Goal: Task Accomplishment & Management: Use online tool/utility

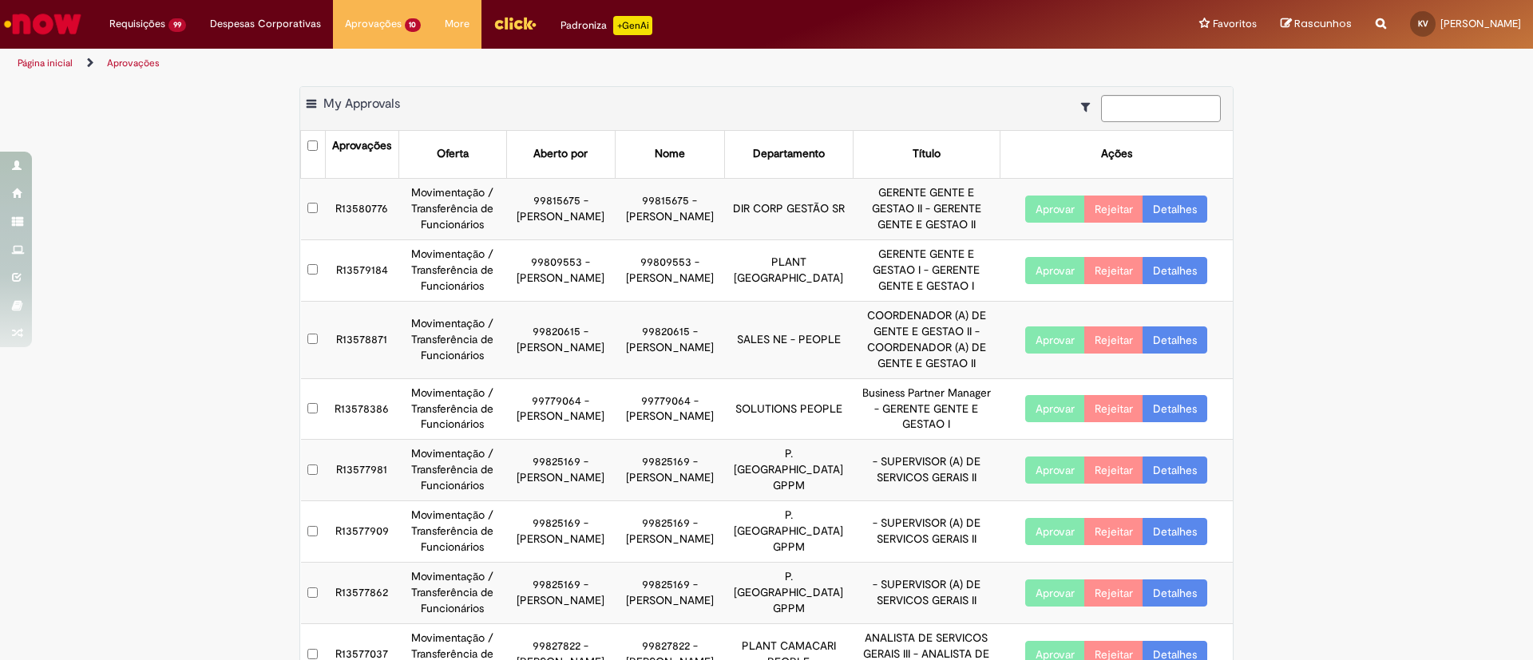
click at [1183, 212] on link "Detalhes" at bounding box center [1174, 209] width 65 height 27
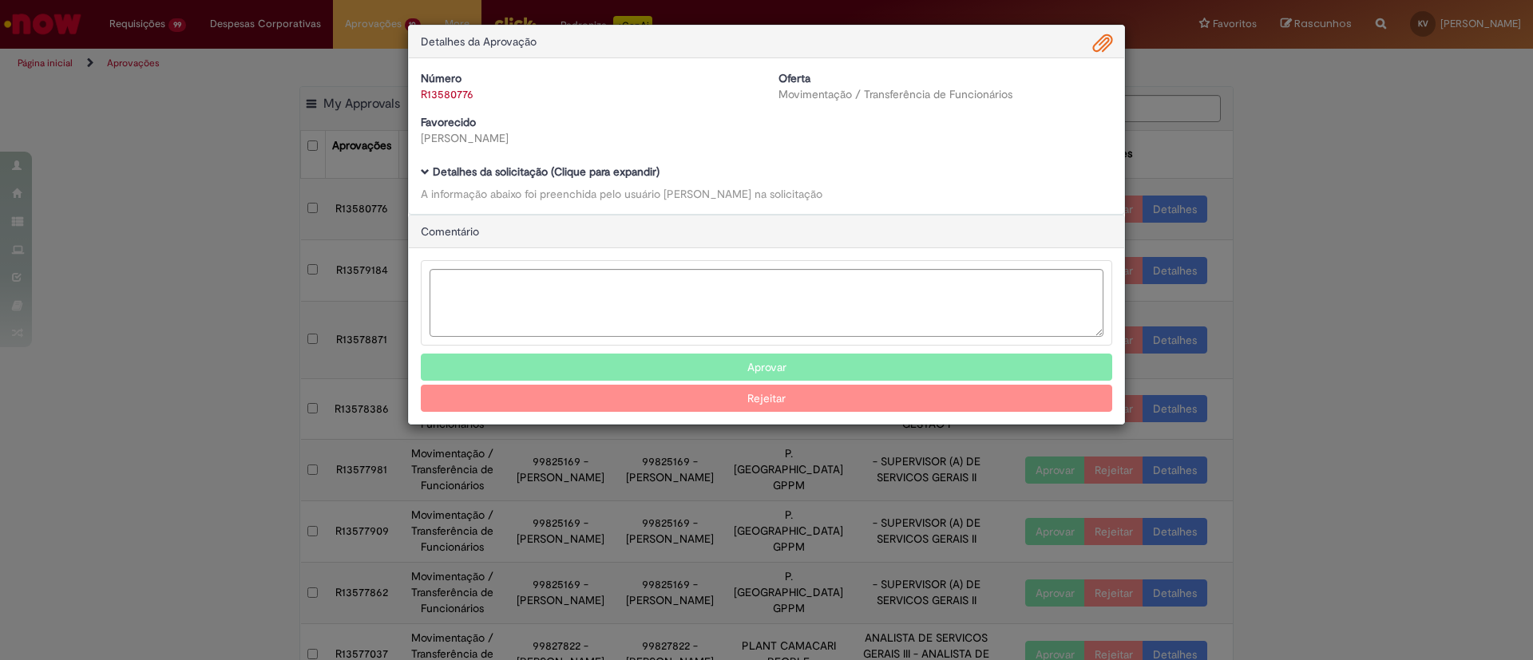
click at [485, 166] on b "Detalhes da solicitação (Clique para expandir)" at bounding box center [546, 171] width 227 height 14
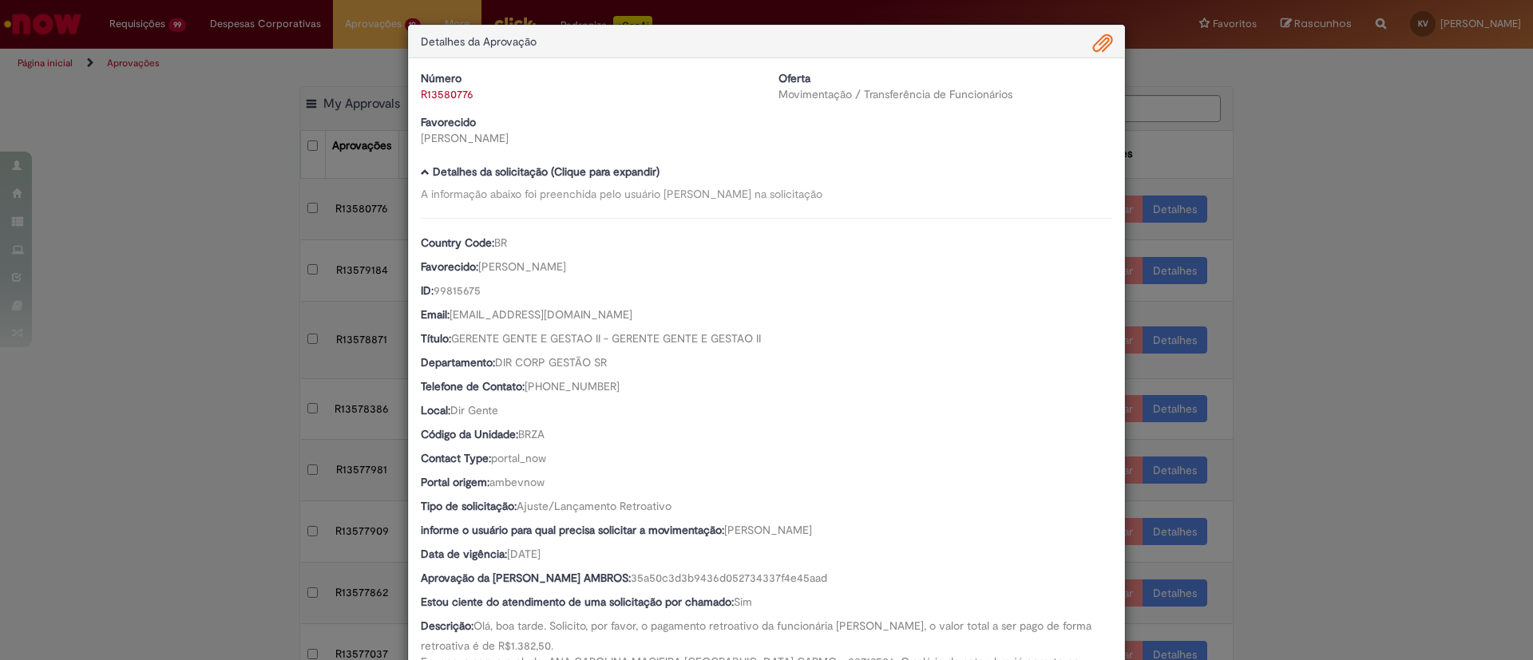
click at [1094, 46] on span "Ambev Approval Modal" at bounding box center [1102, 43] width 19 height 27
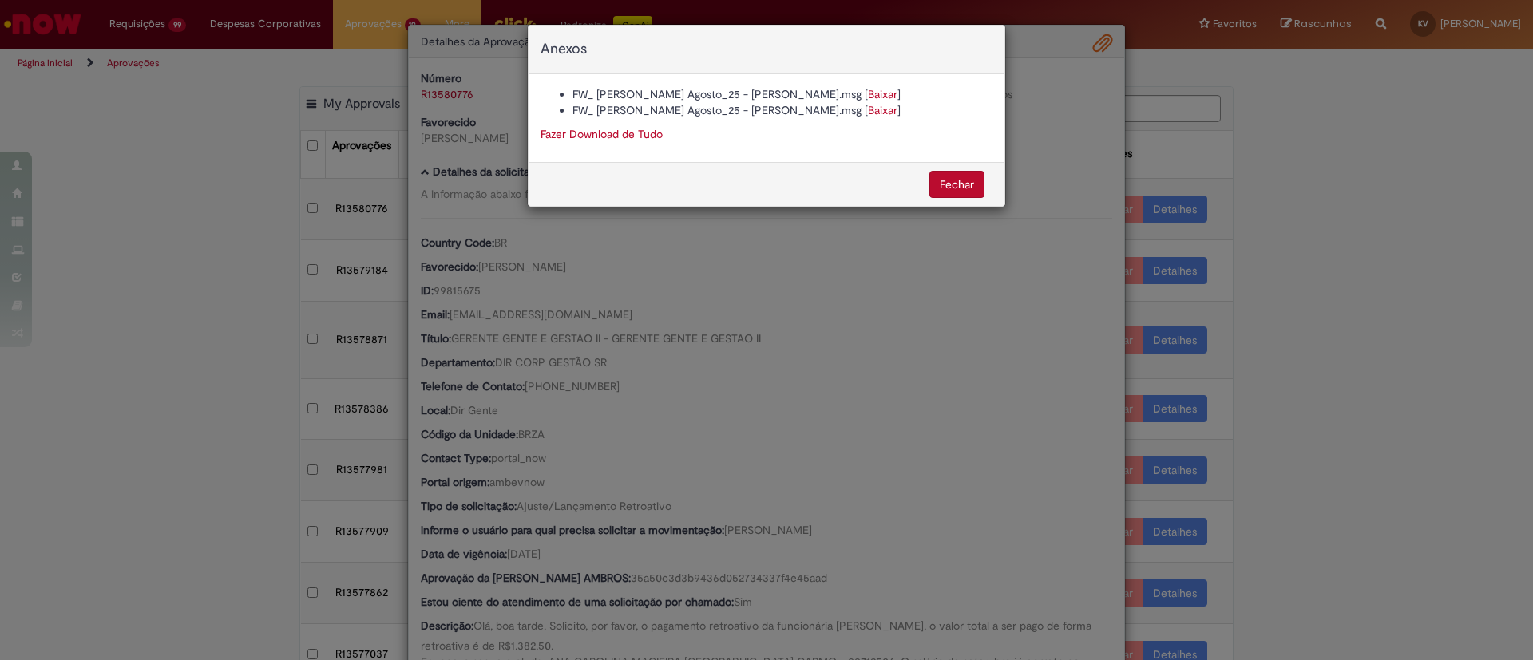
click at [868, 93] on link "Baixar" at bounding box center [883, 94] width 30 height 14
click at [964, 177] on button "Fechar" at bounding box center [956, 184] width 55 height 27
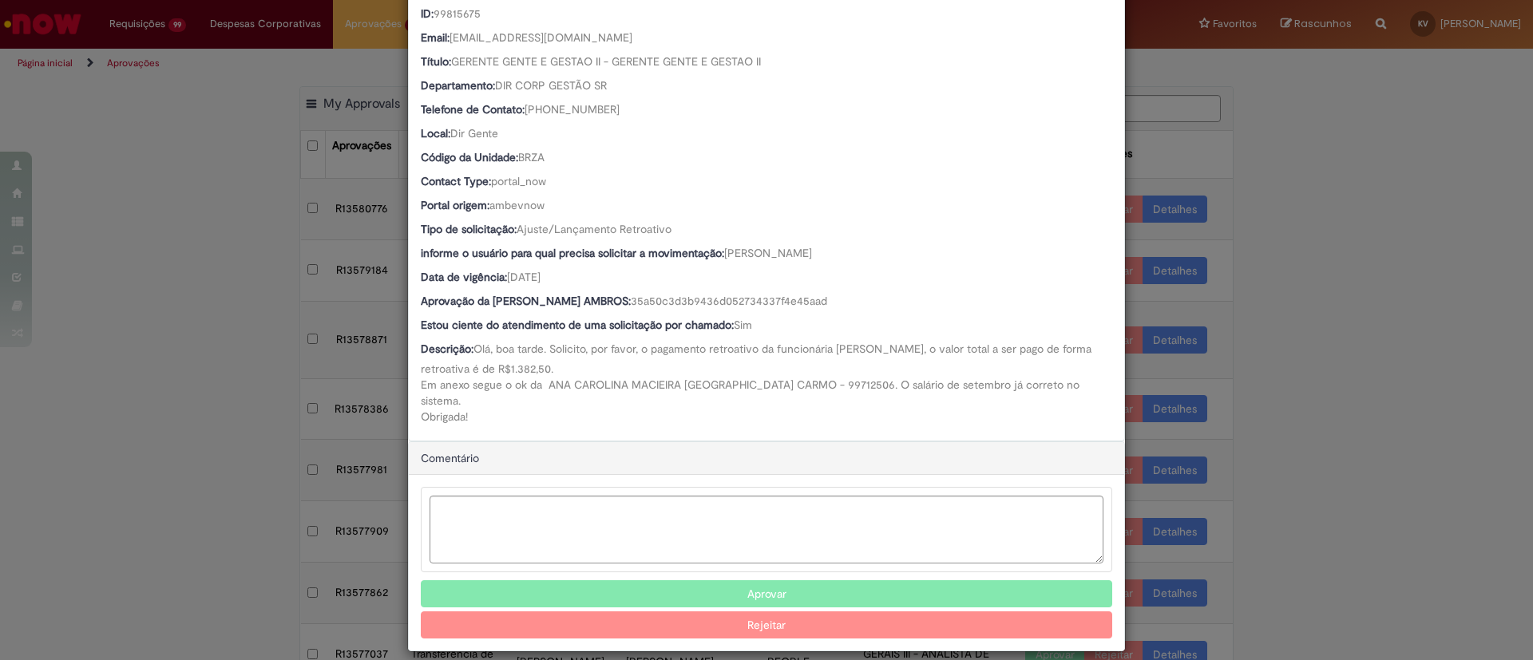
click at [769, 580] on button "Aprovar" at bounding box center [766, 593] width 691 height 27
click at [1308, 242] on div "Detalhes da Aprovação Número R13580776 Oferta Movimentação / Transferência de F…" at bounding box center [766, 330] width 1533 height 660
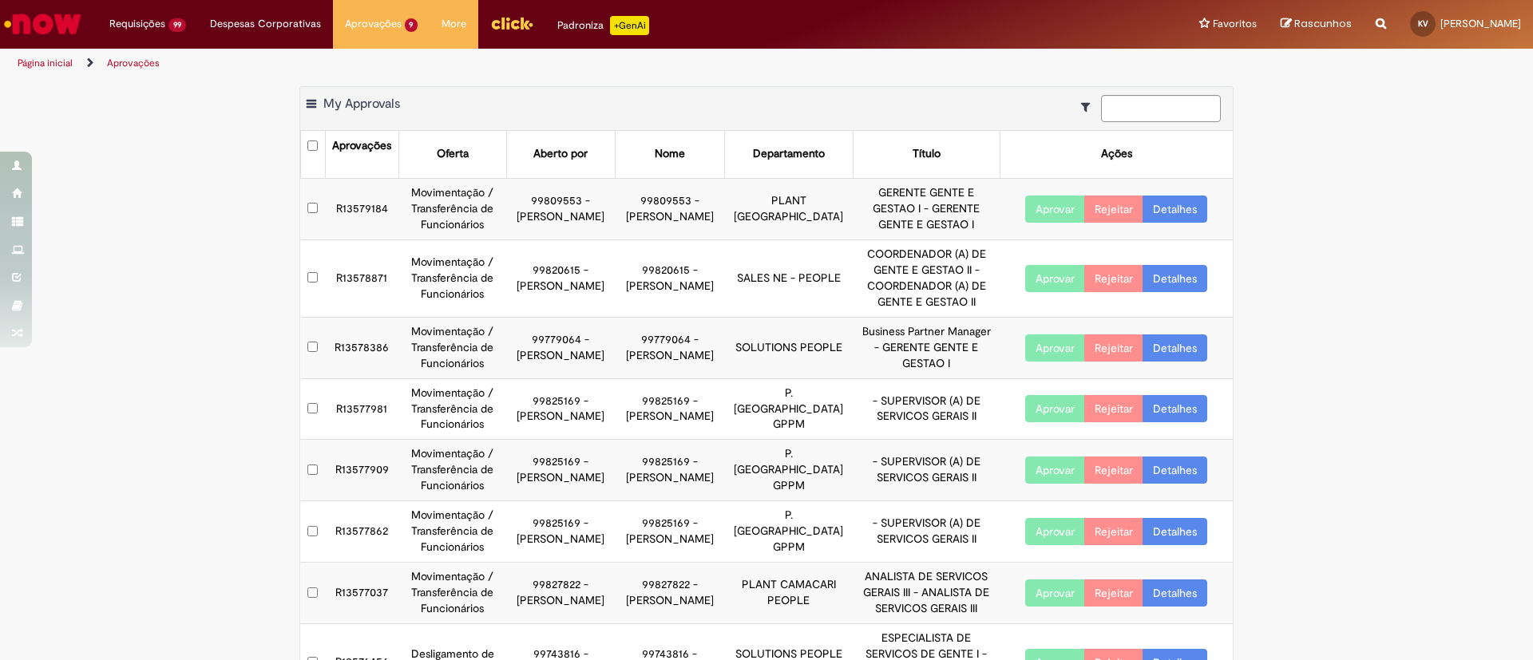
click at [1166, 208] on link "Detalhes" at bounding box center [1174, 209] width 65 height 27
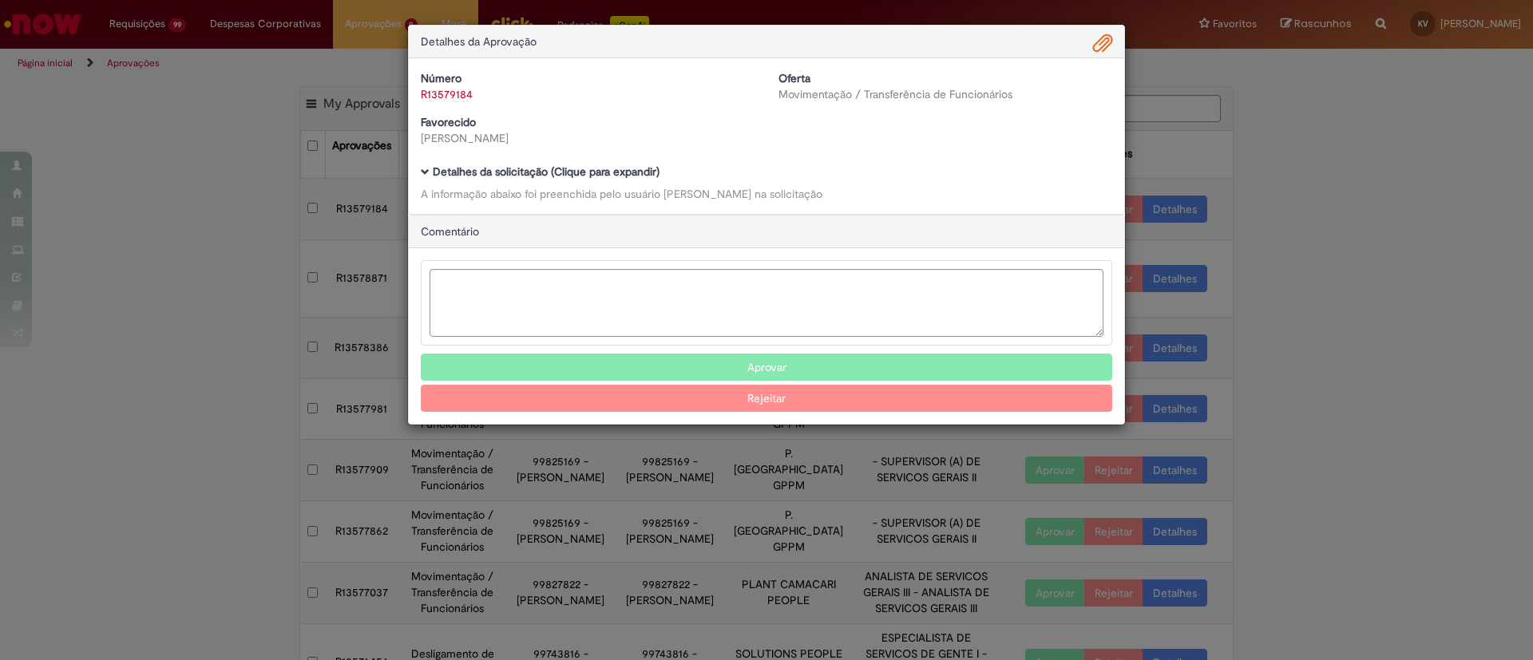
click at [445, 172] on b "Detalhes da solicitação (Clique para expandir)" at bounding box center [546, 171] width 227 height 14
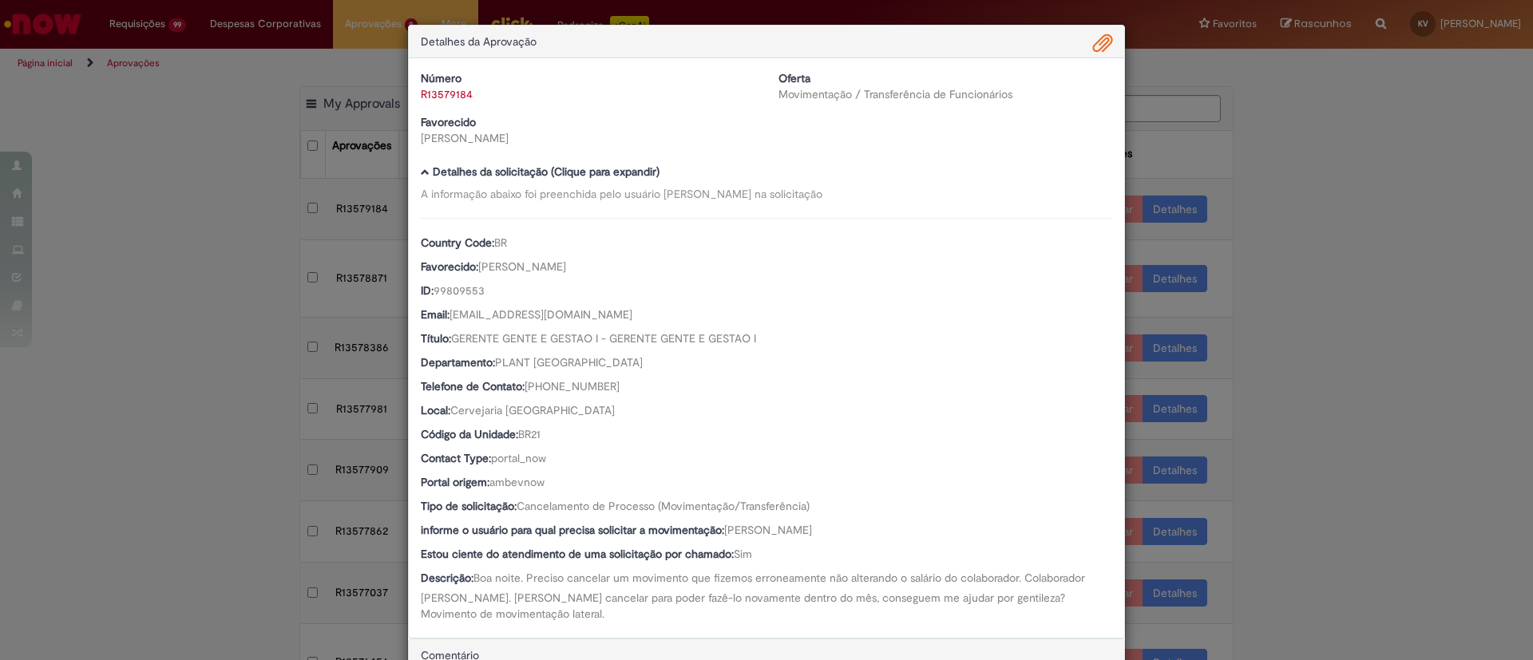
scroll to position [215, 0]
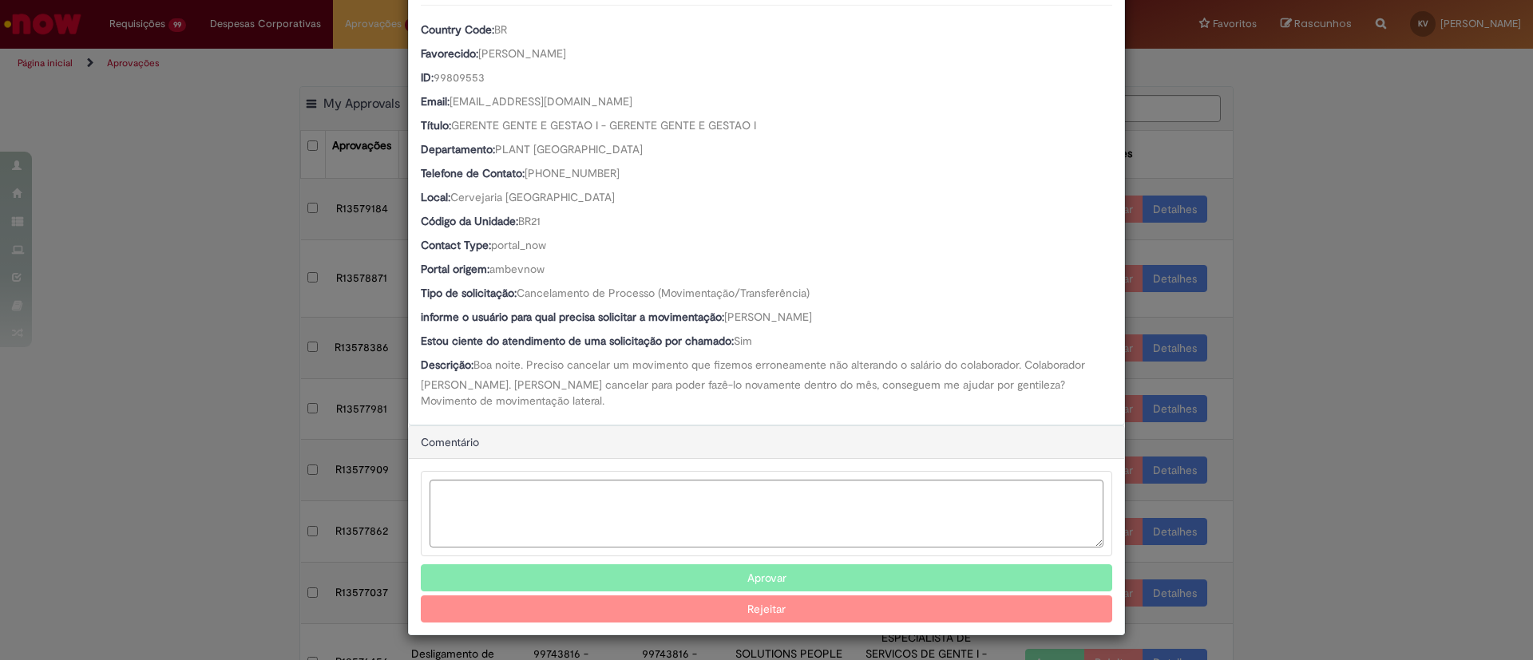
click at [768, 570] on button "Aprovar" at bounding box center [766, 577] width 691 height 27
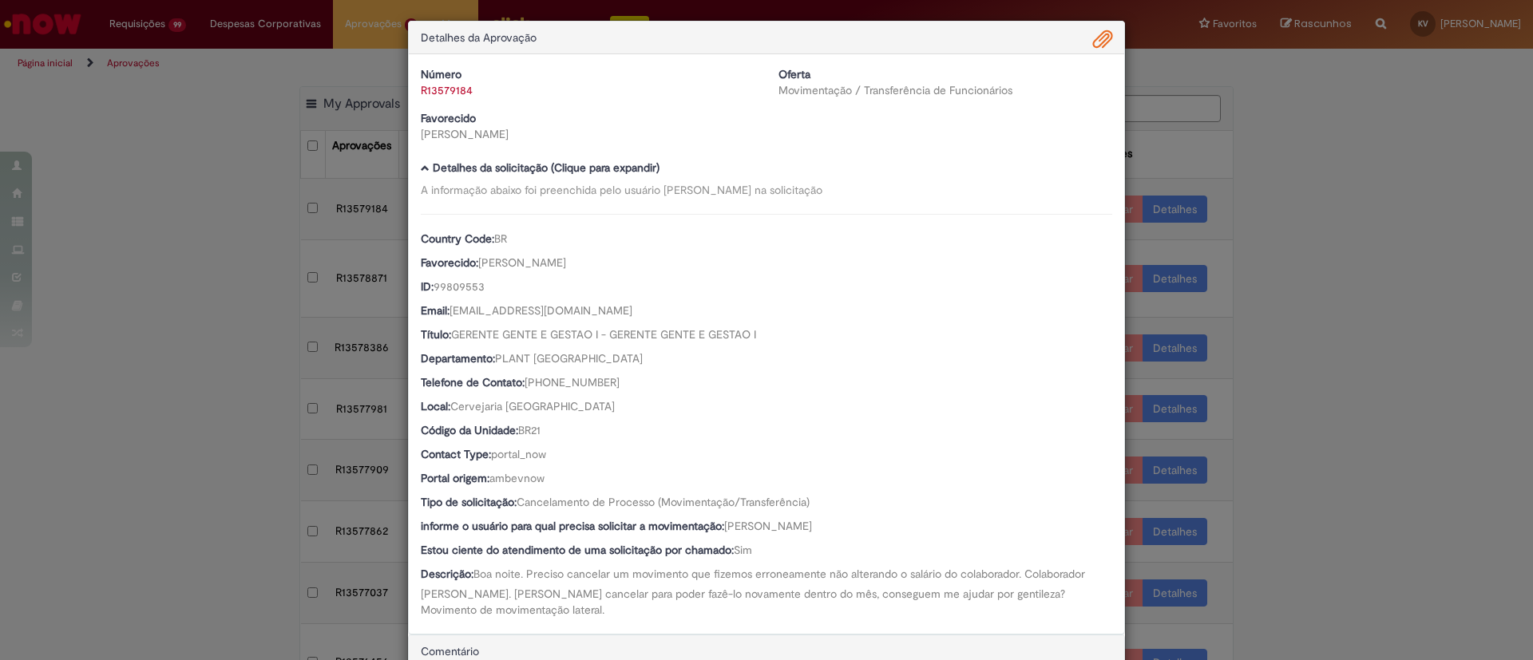
click at [1327, 238] on div "Detalhes da Aprovação Número R13579184 Oferta Movimentação / Transferência de F…" at bounding box center [766, 330] width 1533 height 660
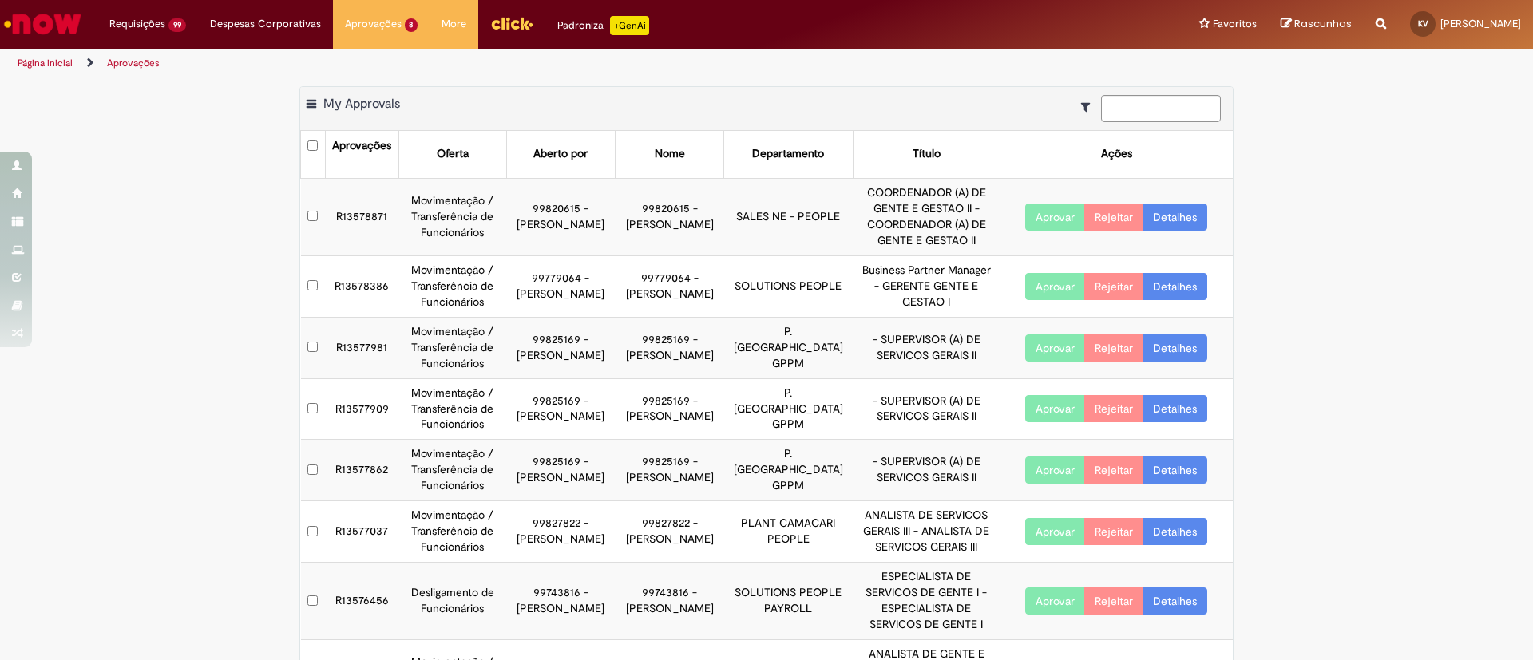
click at [1167, 211] on link "Detalhes" at bounding box center [1174, 217] width 65 height 27
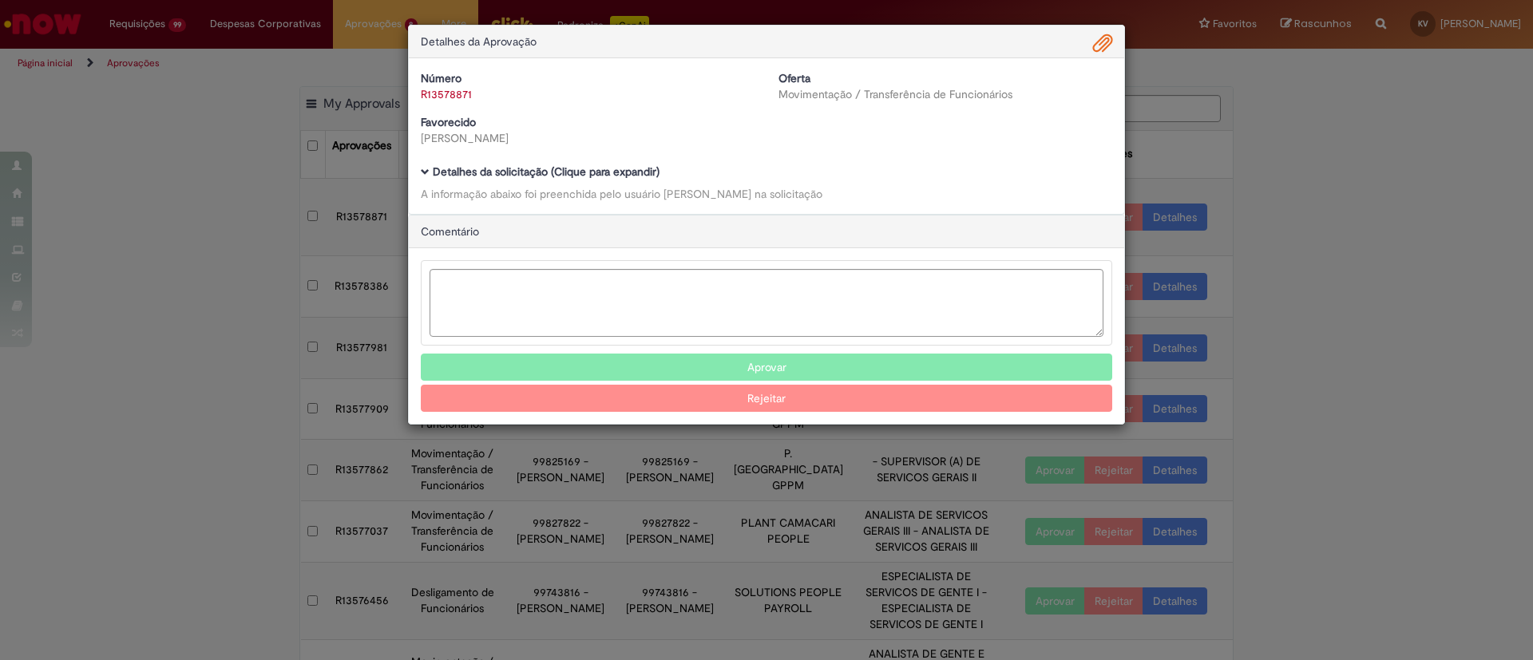
click at [544, 159] on div "Número R13578871 Oferta Movimentação / Transferência de Funcionários Favorecido…" at bounding box center [766, 136] width 715 height 156
click at [546, 171] on b "Detalhes da solicitação (Clique para expandir)" at bounding box center [546, 171] width 227 height 14
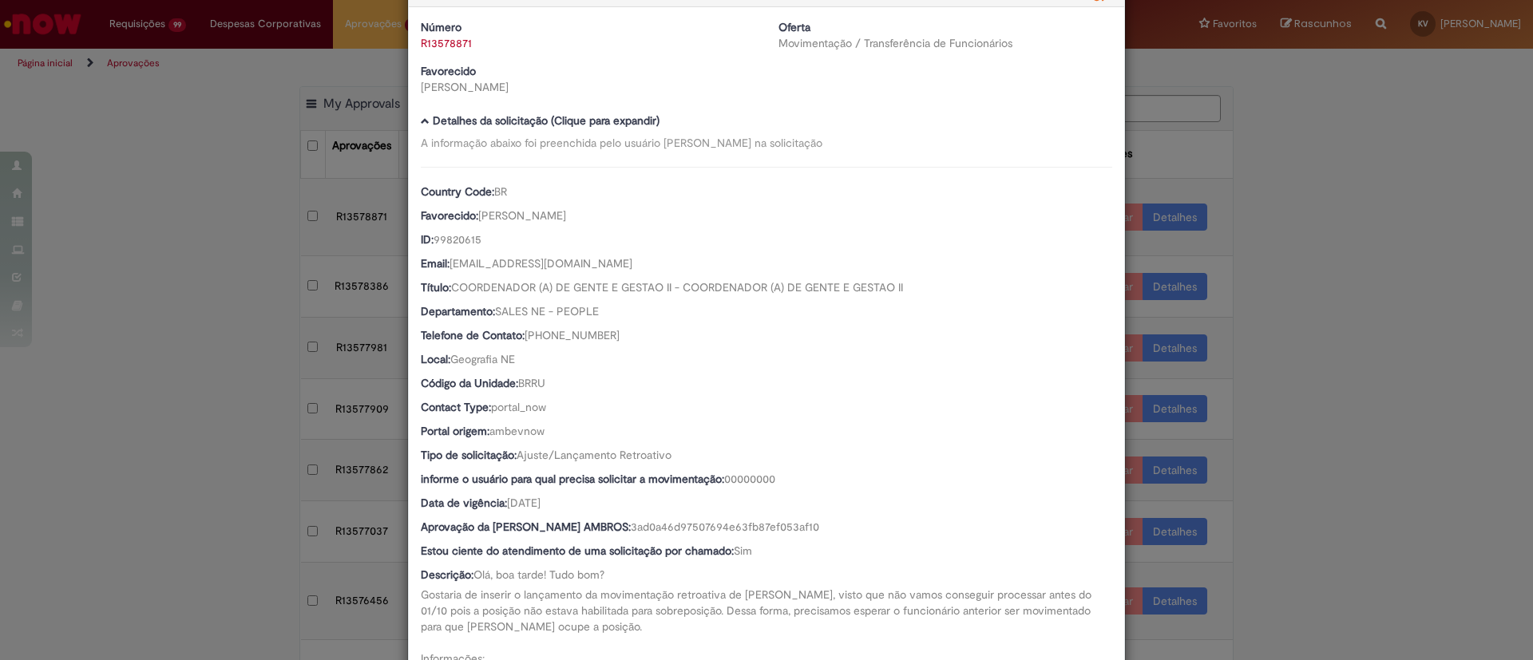
scroll to position [0, 0]
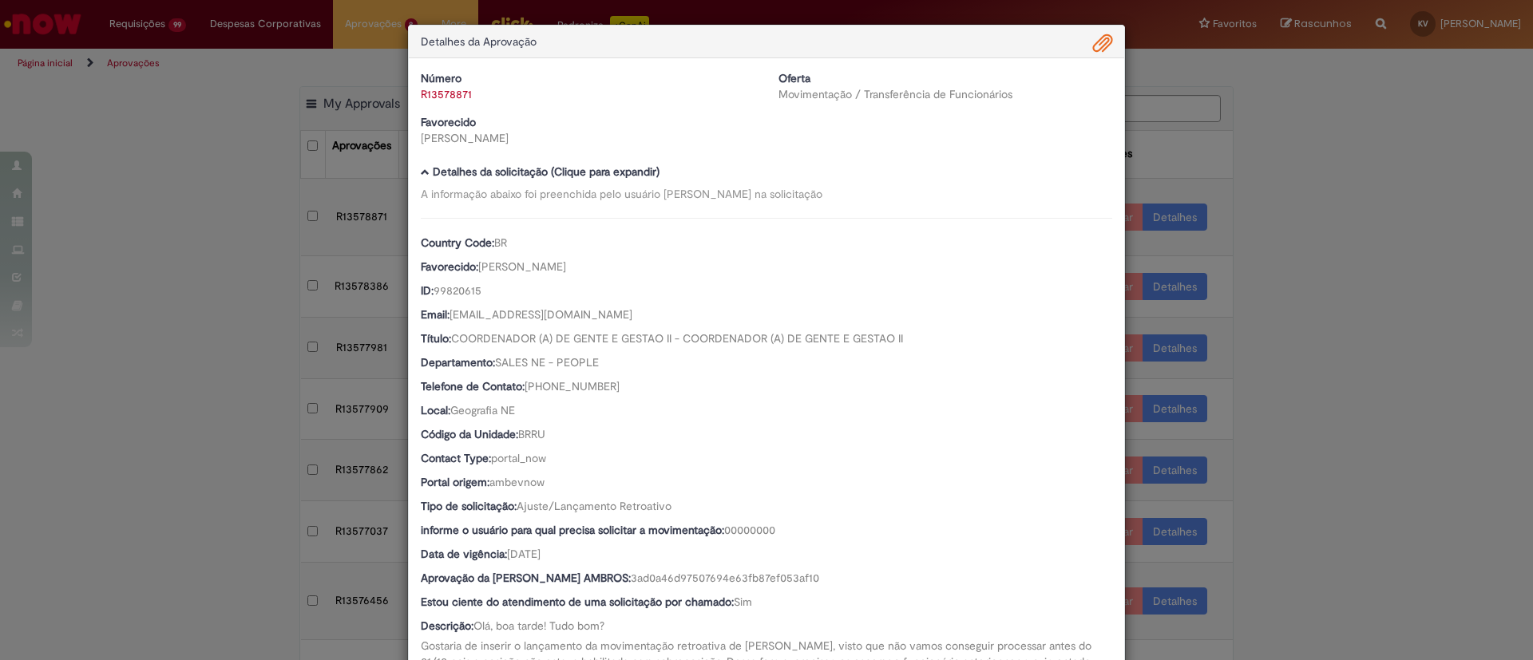
drag, startPoint x: 1117, startPoint y: 34, endPoint x: 1100, endPoint y: 37, distance: 17.1
click at [1112, 34] on div "Detalhes da Aprovação Número R13578871 Oferta Movimentação / Transferência de F…" at bounding box center [766, 330] width 1533 height 660
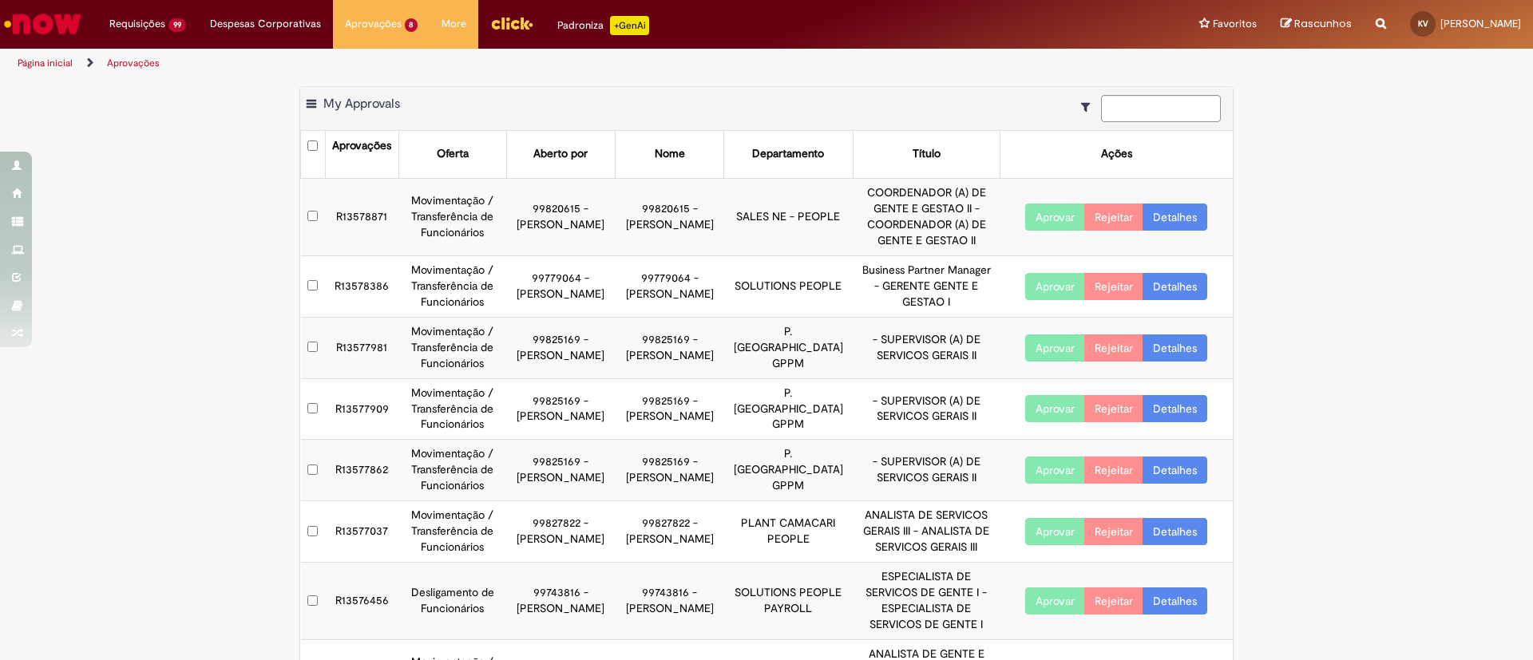
click at [1100, 37] on div "Detalhes da solicitação (Clique para expandir) A informação abaixo foi preenchi…" at bounding box center [766, 230] width 691 height 631
click at [1186, 204] on link "Detalhes" at bounding box center [1174, 217] width 65 height 27
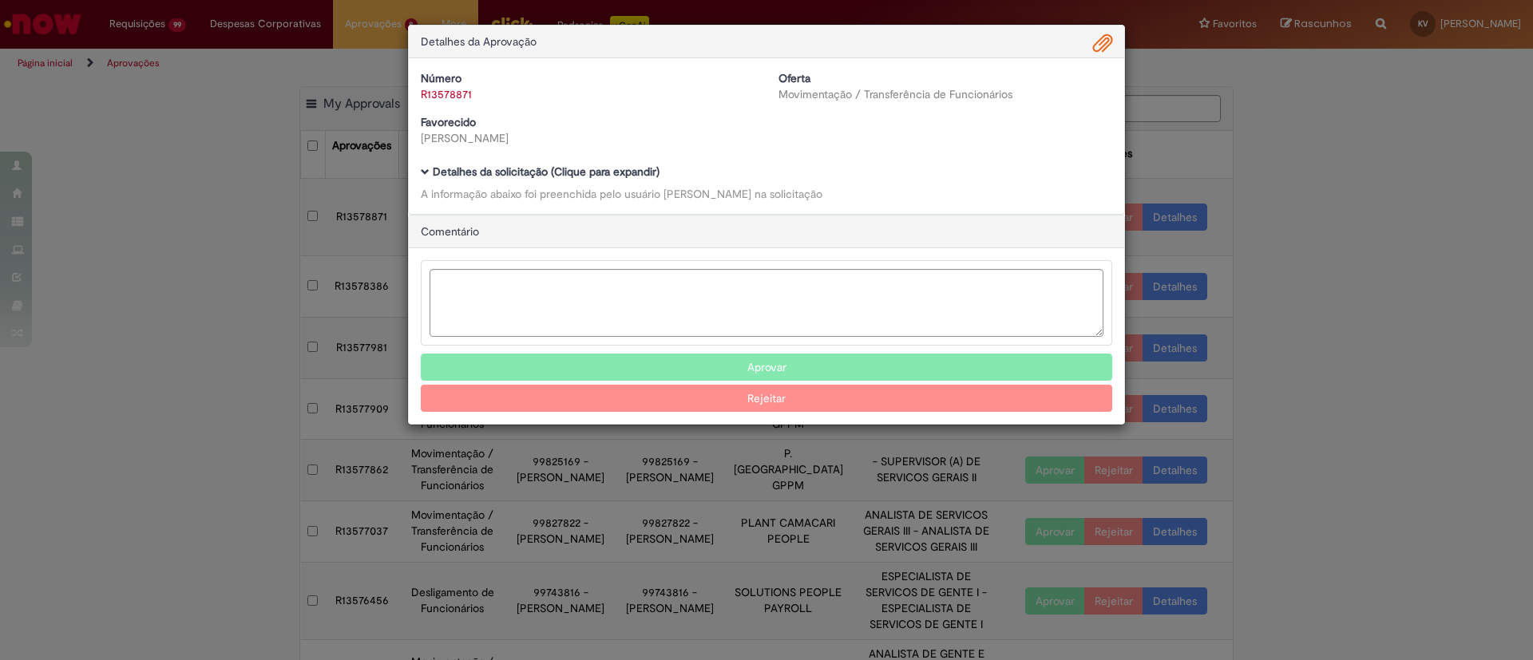
click at [435, 170] on b "Detalhes da solicitação (Clique para expandir)" at bounding box center [546, 171] width 227 height 14
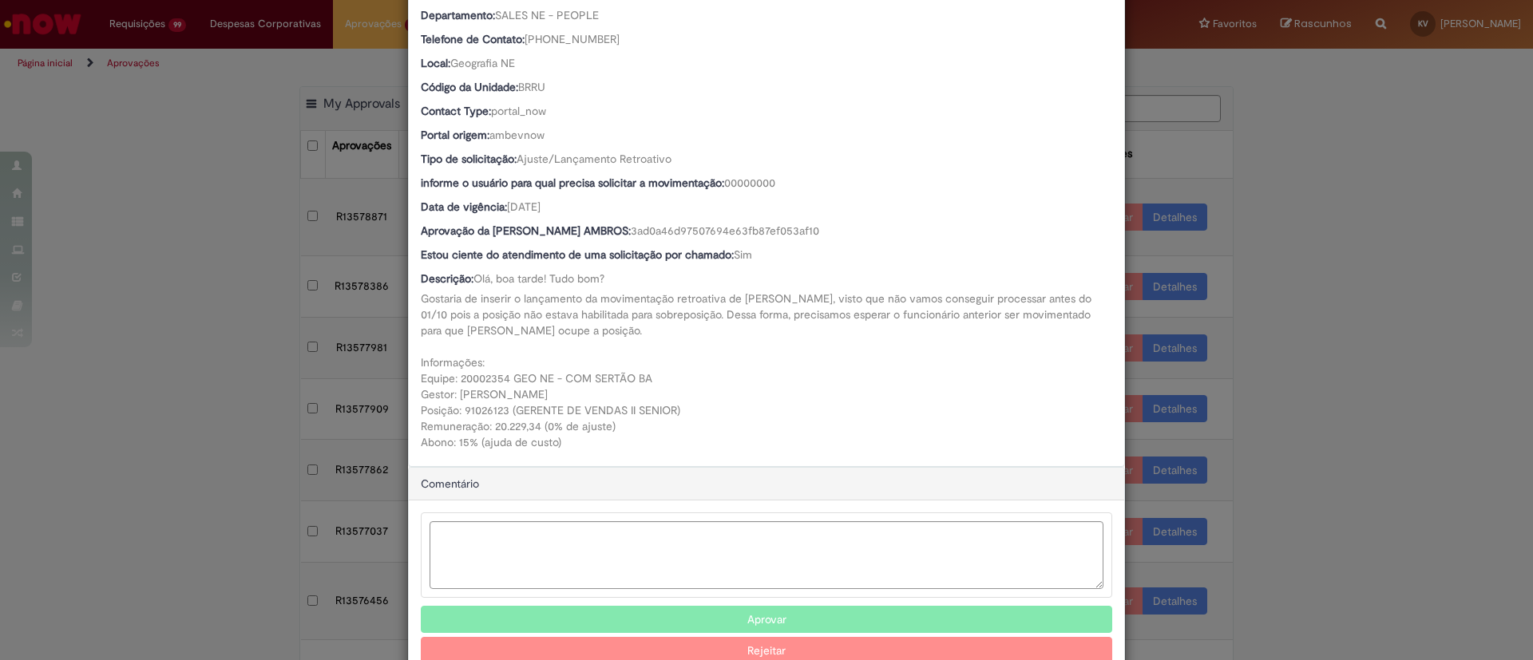
scroll to position [359, 0]
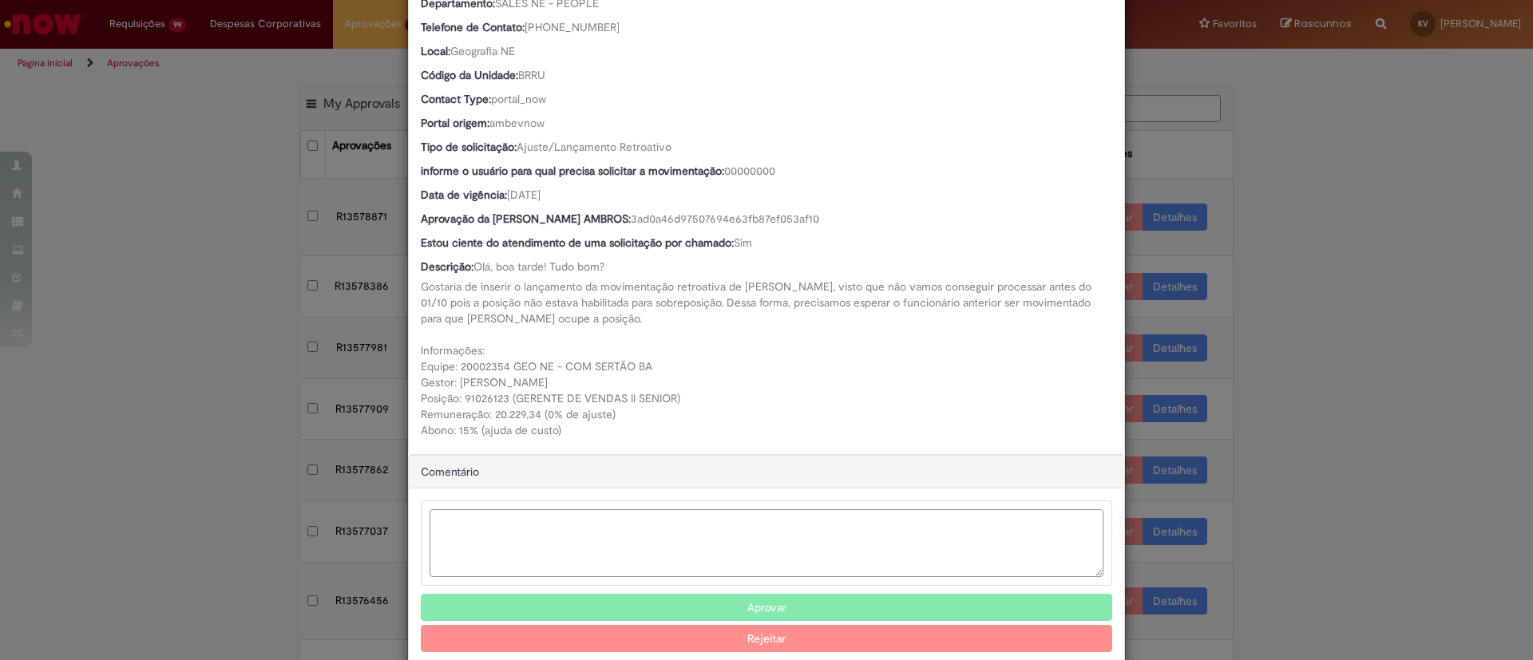
click at [607, 536] on textarea "Ambev Approval Modal" at bounding box center [766, 543] width 674 height 68
paste textarea "**********"
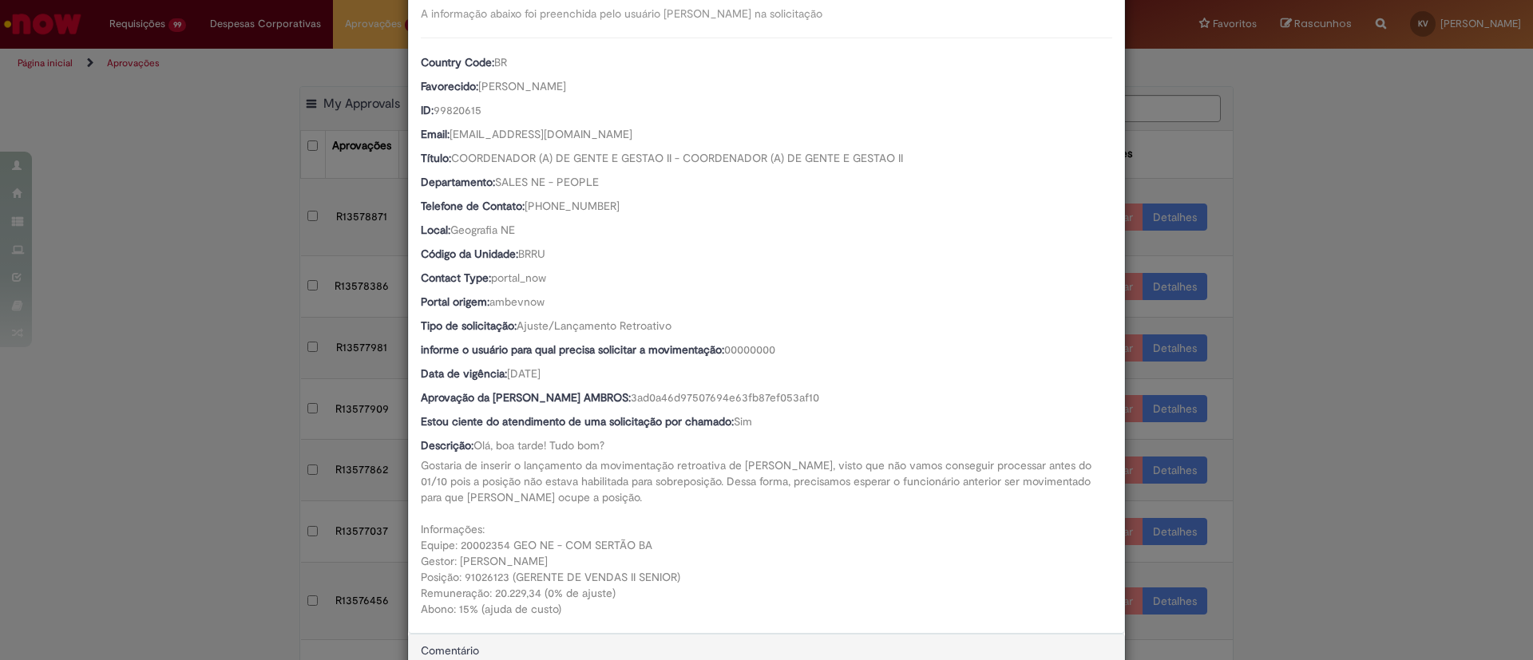
scroll to position [389, 0]
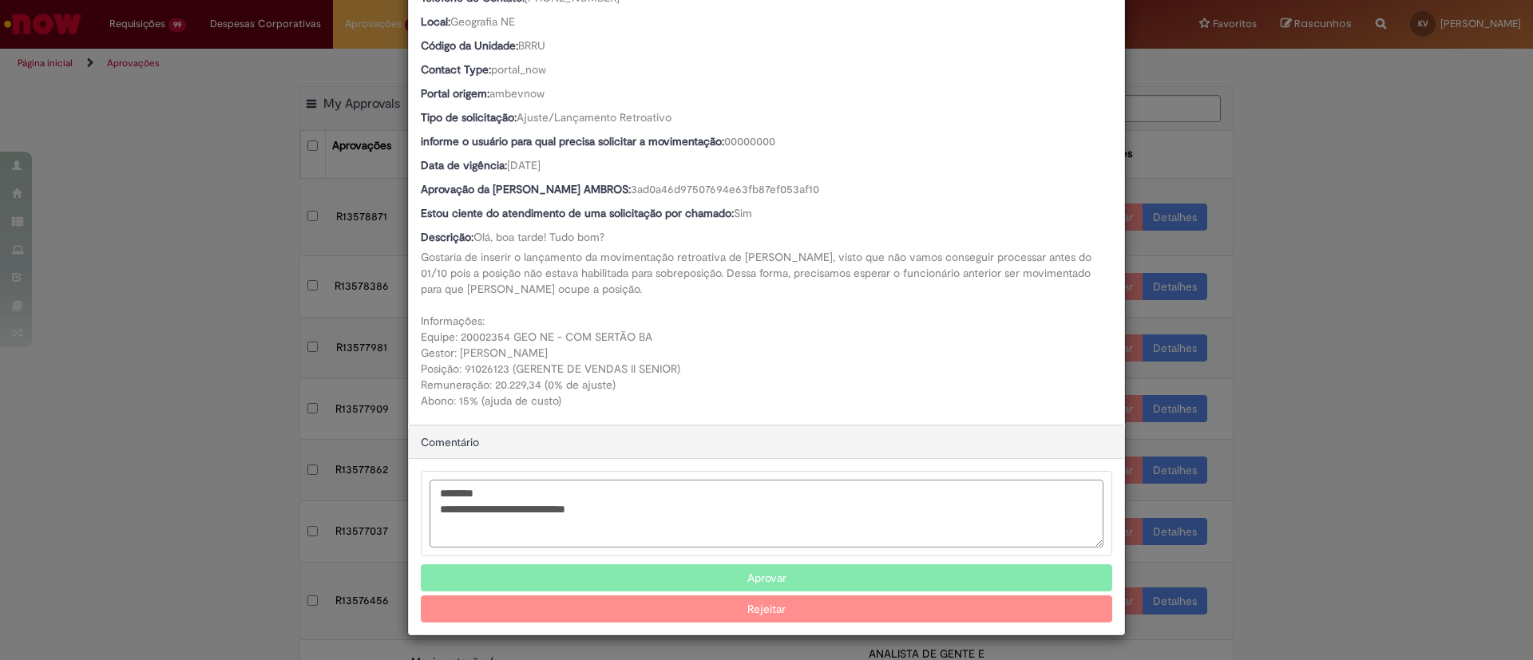
click at [487, 493] on textarea "**********" at bounding box center [766, 514] width 674 height 68
click at [615, 500] on textarea "**********" at bounding box center [766, 514] width 674 height 68
click at [621, 504] on textarea "**********" at bounding box center [766, 514] width 674 height 68
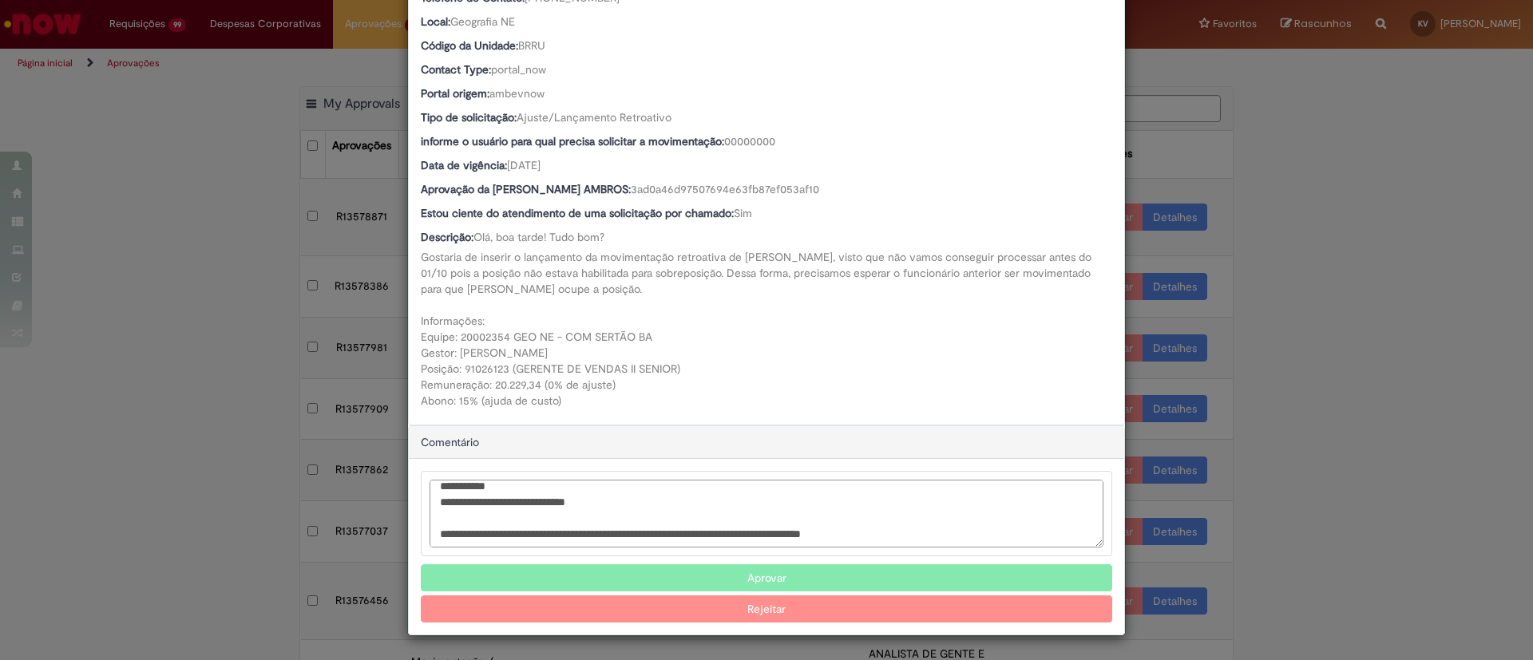
scroll to position [34, 0]
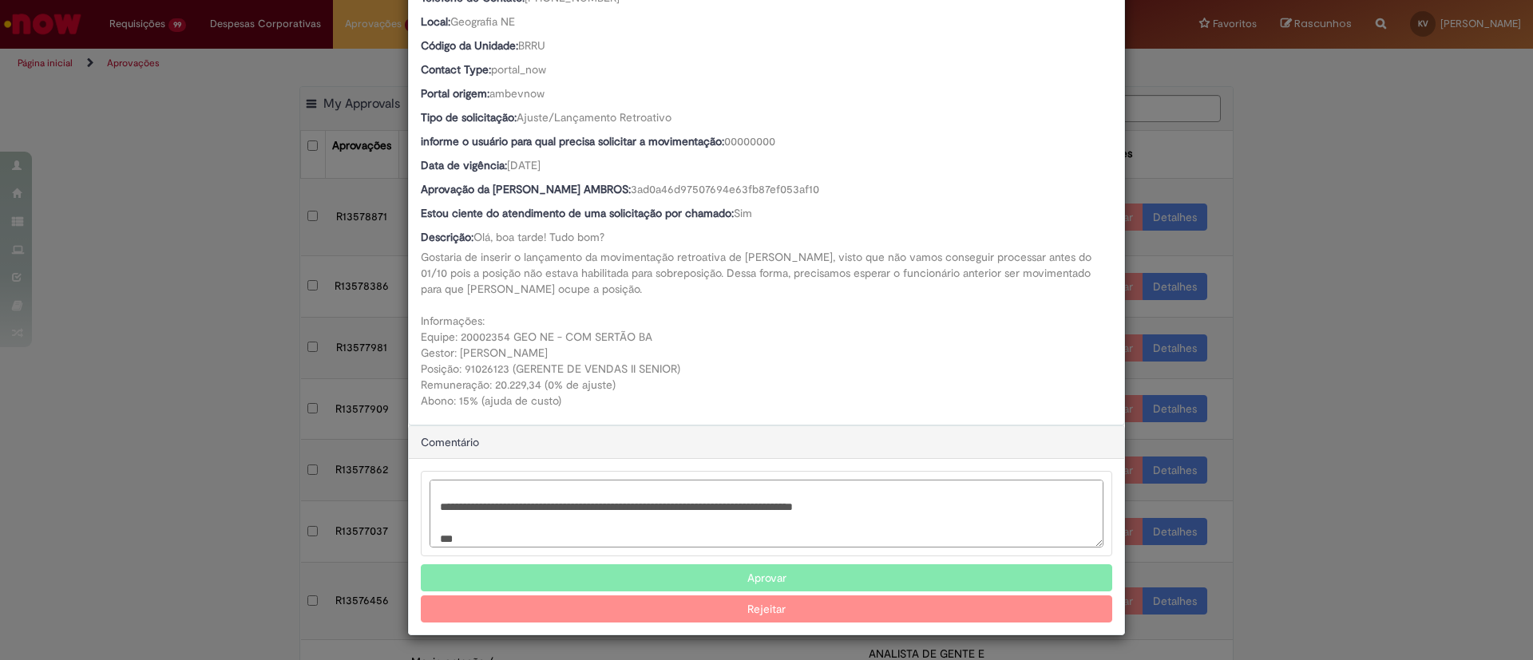
type textarea "**********"
click at [628, 605] on button "Rejeitar" at bounding box center [766, 608] width 691 height 27
click at [1345, 204] on div "Detalhes da Aprovação Número R13578871 Oferta Movimentação / Transferência de F…" at bounding box center [766, 330] width 1533 height 660
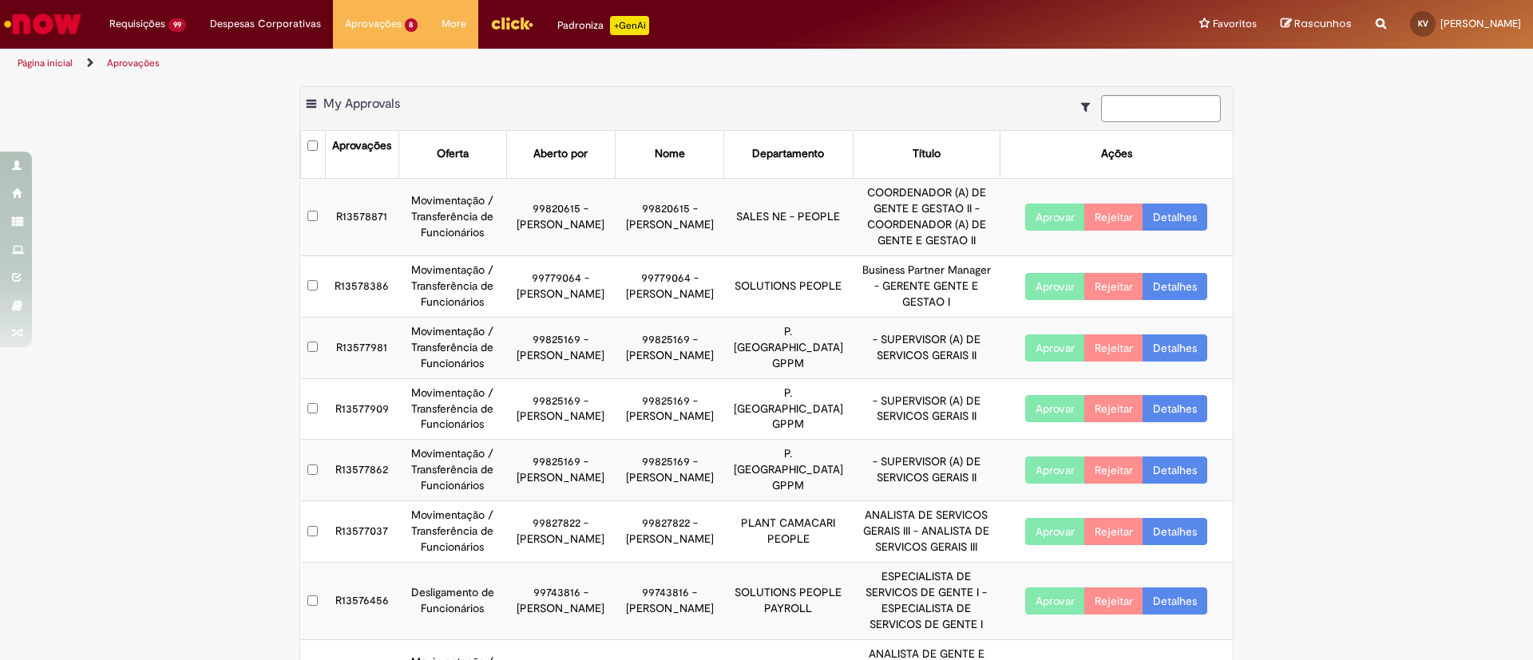
click at [1177, 207] on link "Detalhes" at bounding box center [1174, 217] width 65 height 27
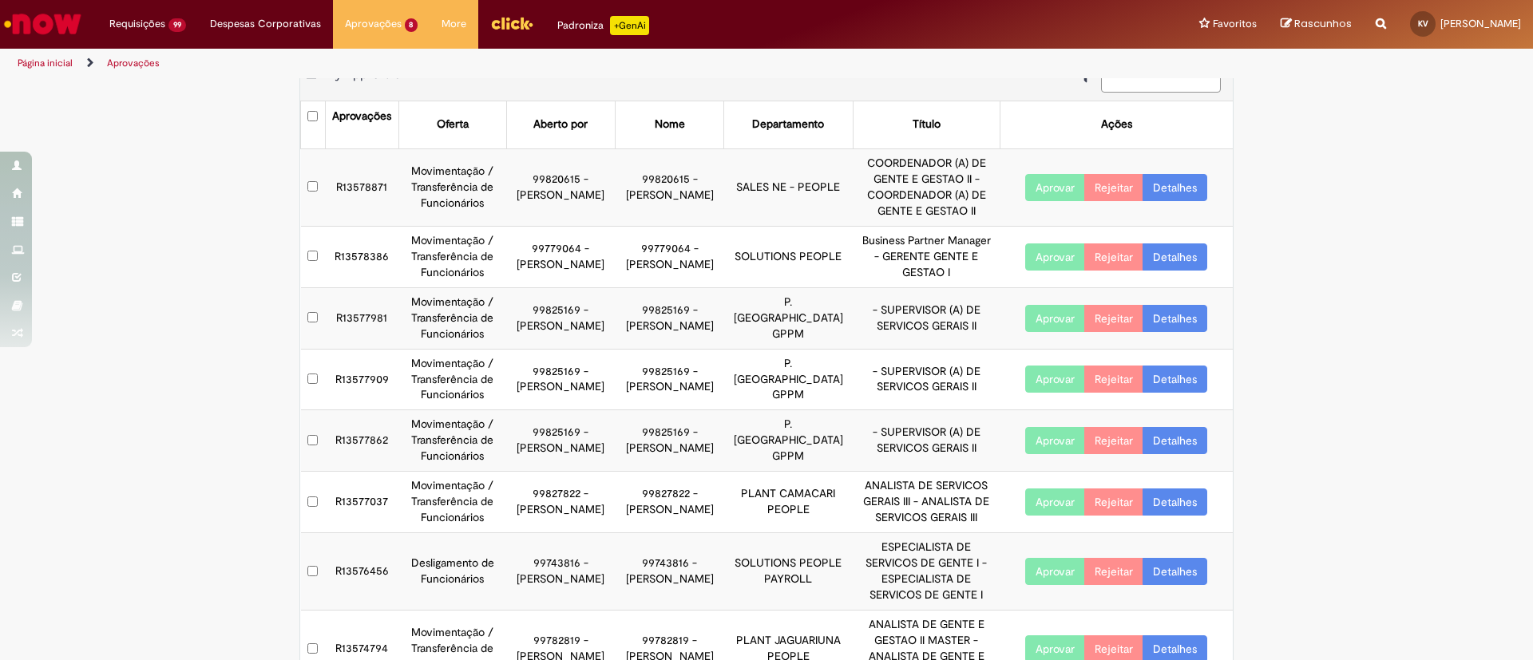
scroll to position [0, 0]
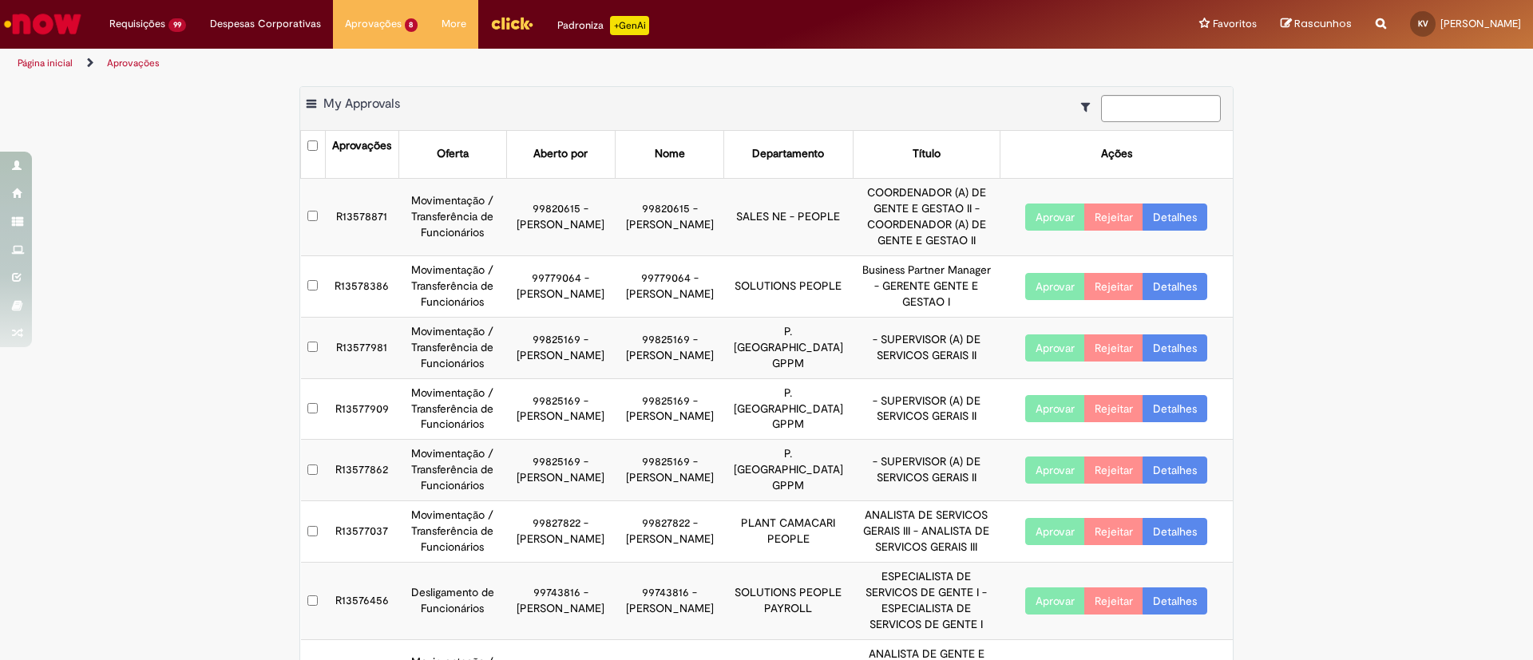
click at [1176, 210] on link "Detalhes" at bounding box center [1174, 217] width 65 height 27
click at [1182, 204] on link "Detalhes" at bounding box center [1174, 217] width 65 height 27
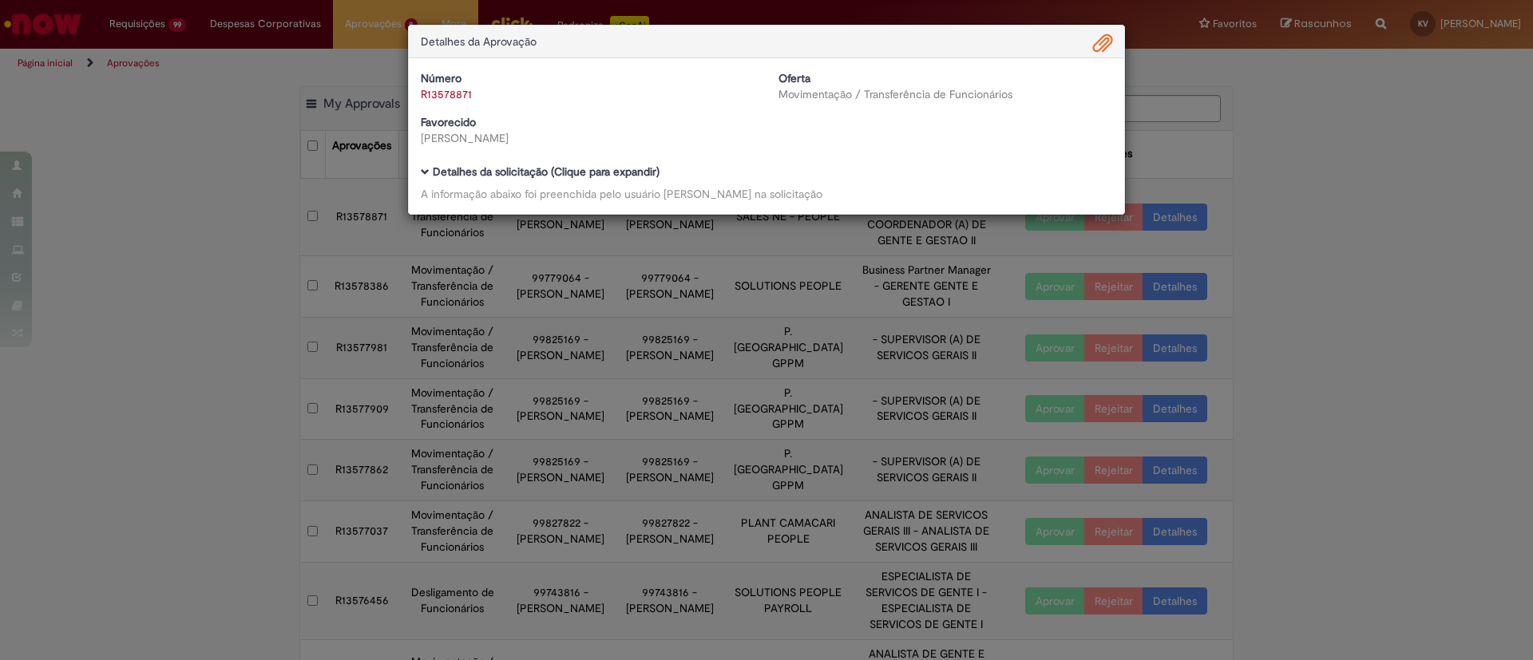
click at [1439, 199] on div "Detalhes da Aprovação Número R13578871 Oferta Movimentação / Transferência de F…" at bounding box center [766, 330] width 1533 height 660
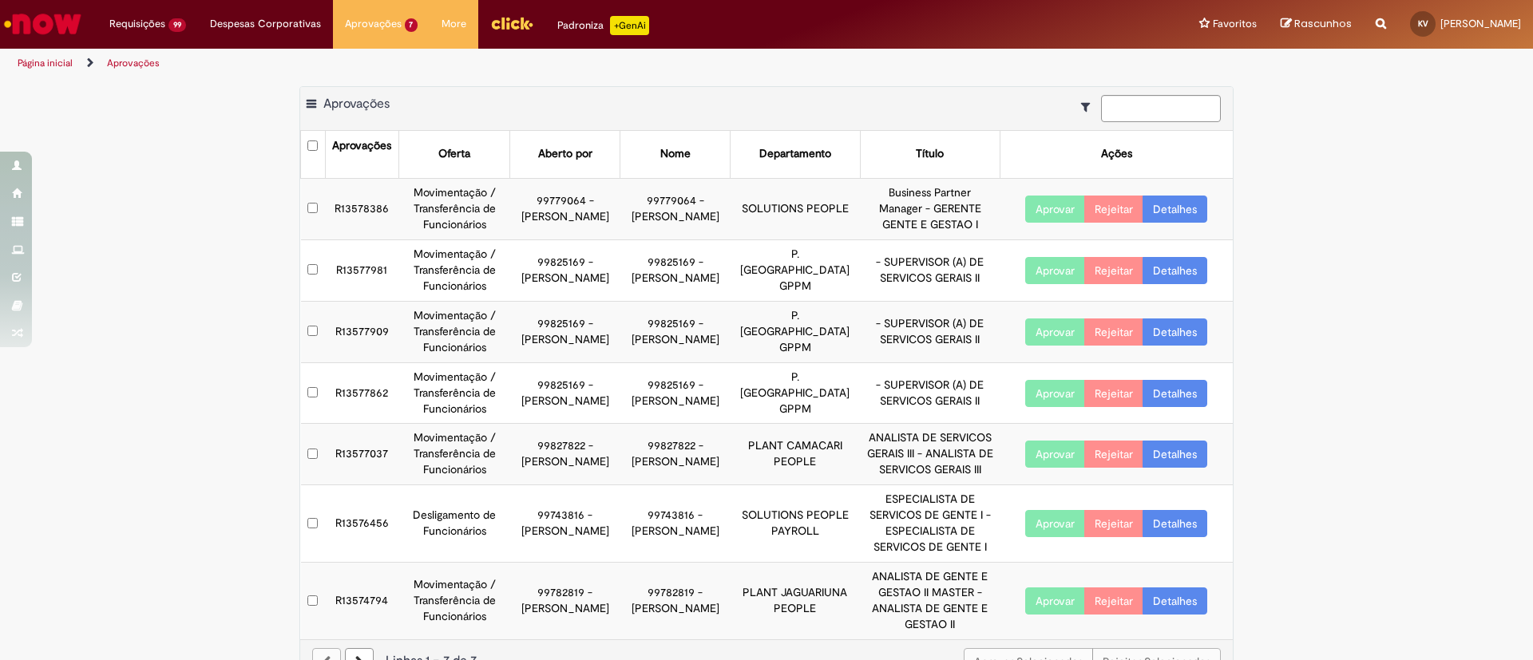
drag, startPoint x: 1203, startPoint y: 213, endPoint x: 1173, endPoint y: 203, distance: 32.1
click at [1021, 213] on td "Aprovar Rejeitar Detalhes" at bounding box center [1115, 208] width 233 height 61
click at [1021, 203] on link "Detalhes" at bounding box center [1174, 209] width 65 height 27
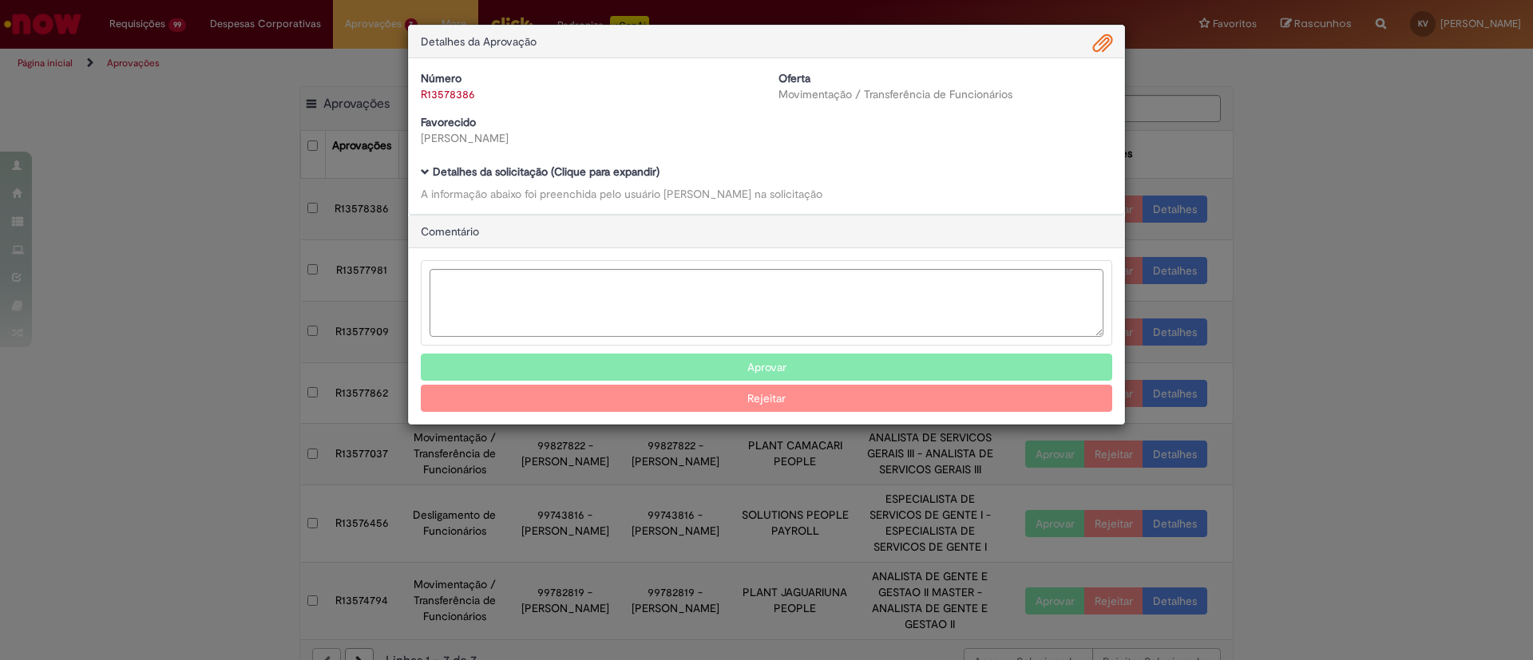
click at [458, 170] on b "Detalhes da solicitação (Clique para expandir)" at bounding box center [546, 171] width 227 height 14
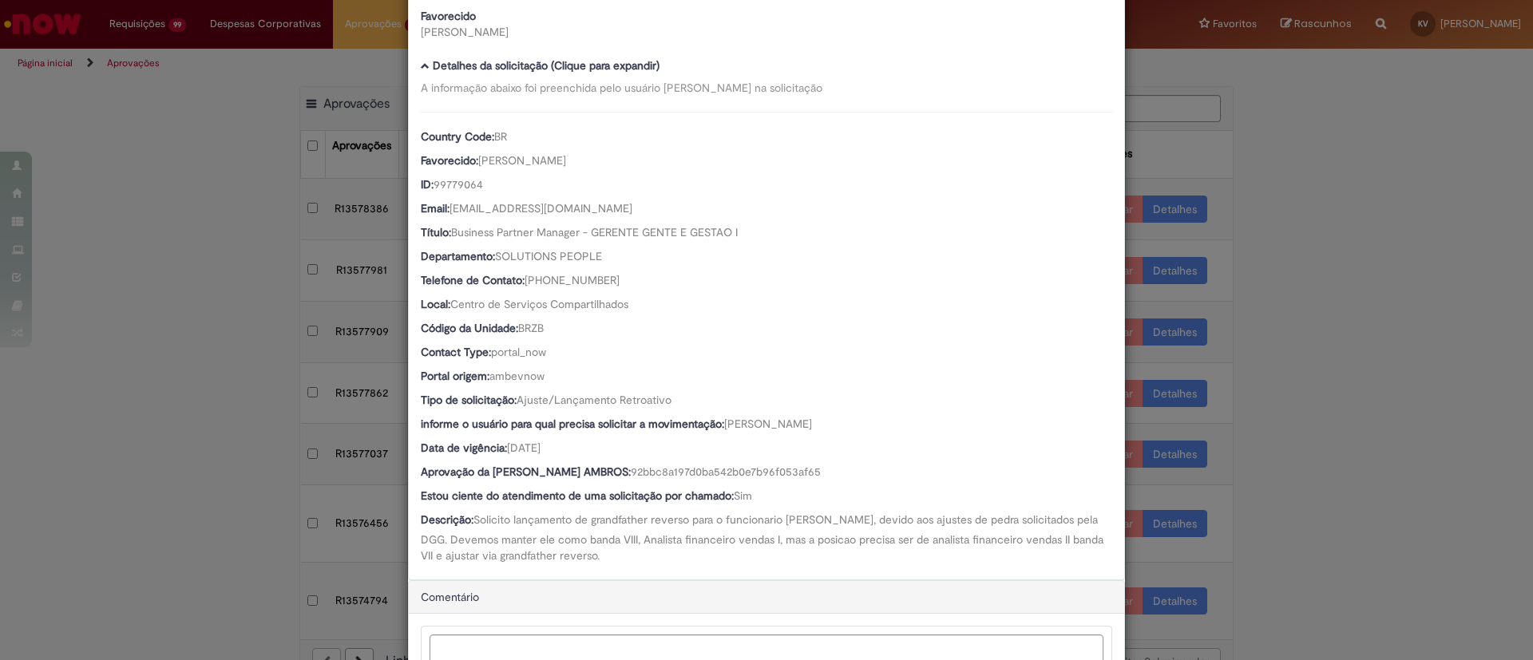
scroll to position [239, 0]
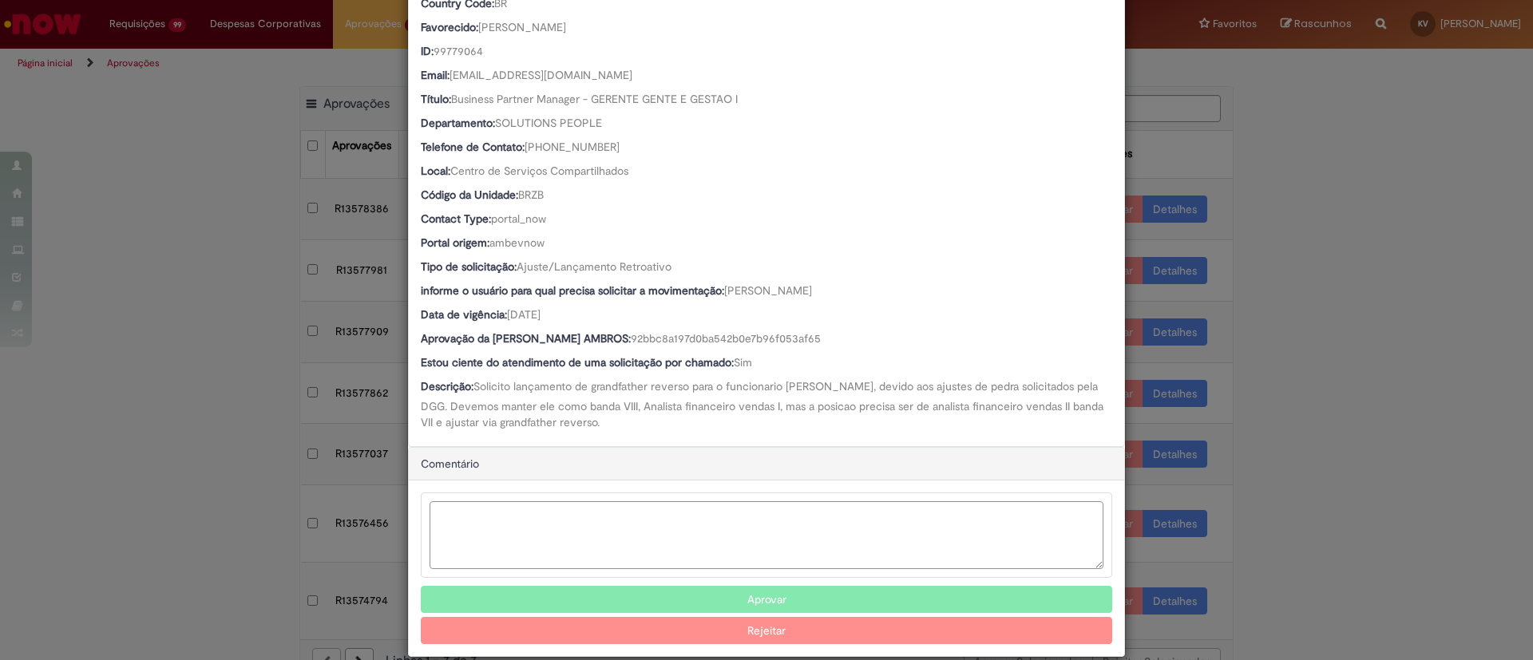
click at [541, 439] on textarea "Ambev Approval Modal" at bounding box center [766, 535] width 674 height 68
type textarea "*"
click at [747, 439] on button "Aprovar" at bounding box center [766, 600] width 691 height 27
click at [1021, 230] on div "Detalhes da Aprovação Número R13578386 Oferta Movimentação / Transferência de F…" at bounding box center [766, 330] width 1533 height 660
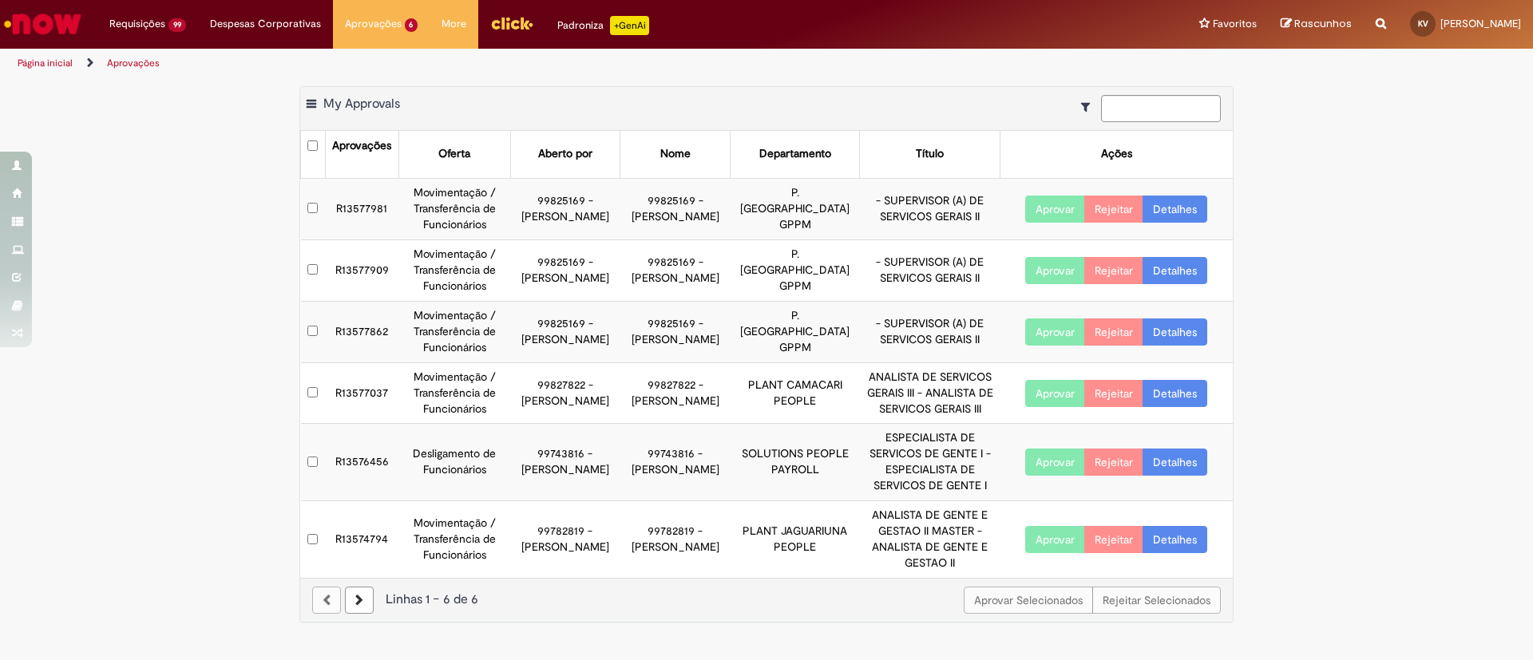
click at [1021, 206] on link "Detalhes" at bounding box center [1174, 209] width 65 height 27
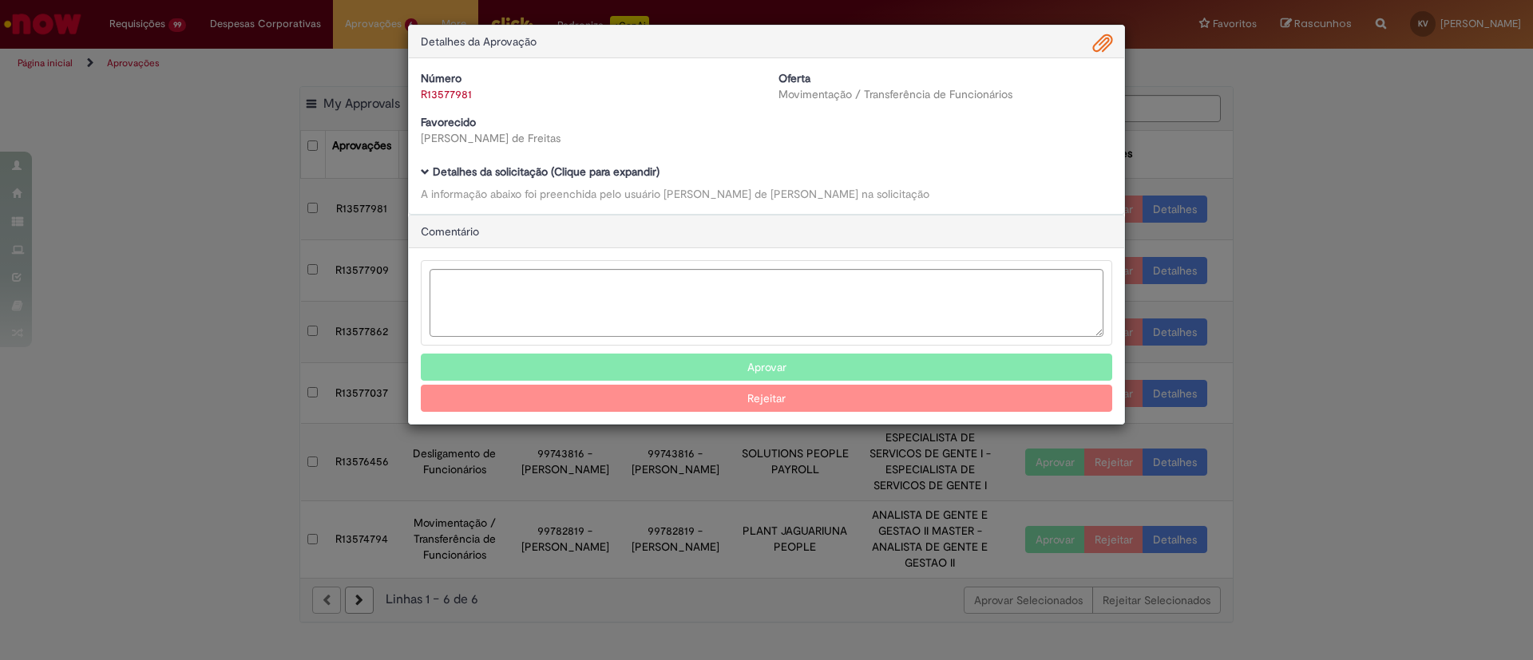
click at [478, 169] on b "Detalhes da solicitação (Clique para expandir)" at bounding box center [546, 171] width 227 height 14
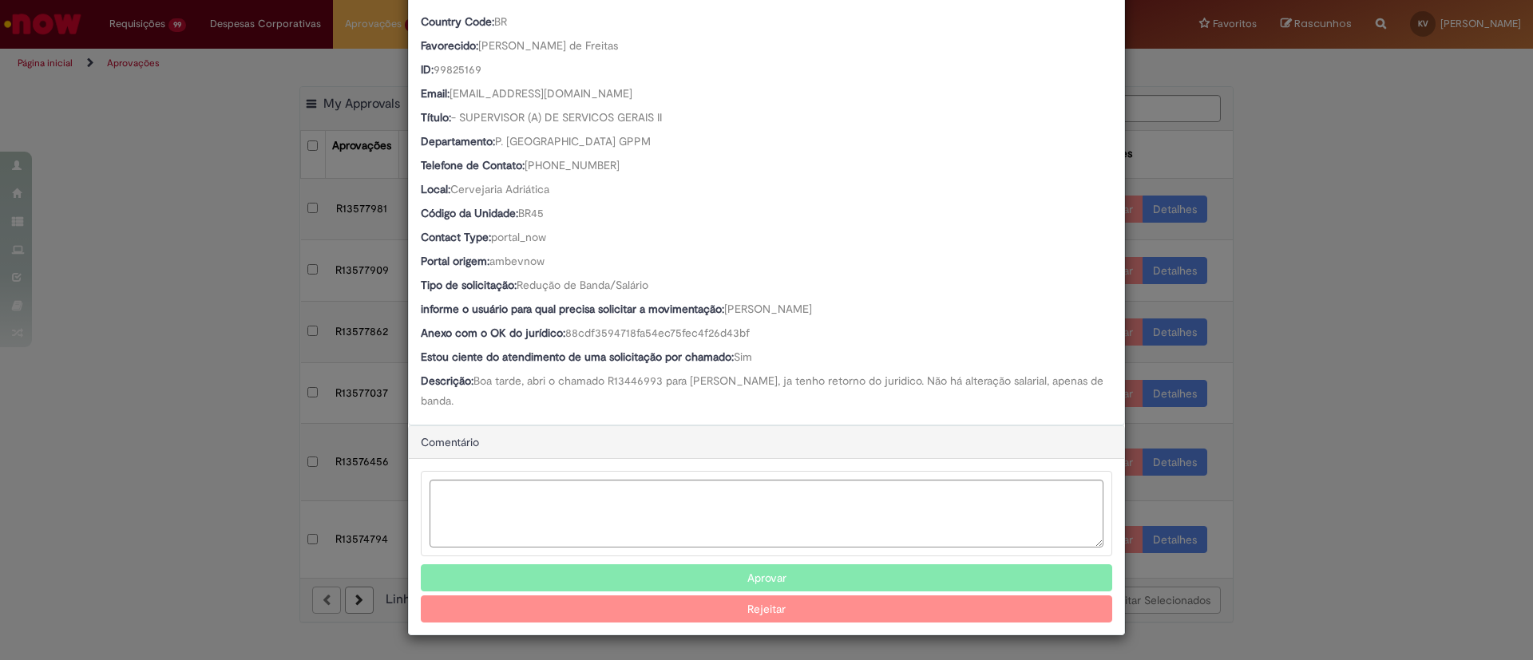
scroll to position [221, 0]
click at [680, 439] on button "Aprovar" at bounding box center [766, 577] width 691 height 27
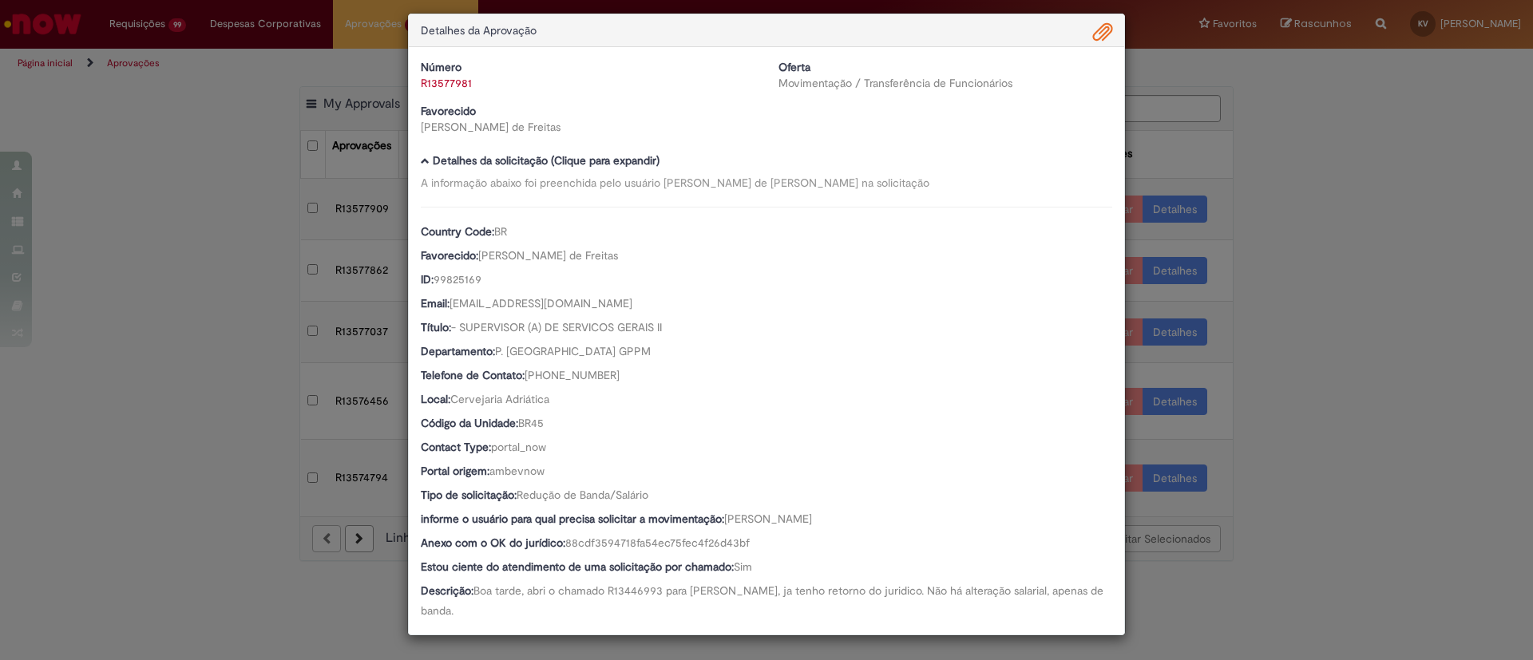
click at [1021, 249] on div "Detalhes da Aprovação Número R13577981 Oferta Movimentação / Transferência de F…" at bounding box center [766, 330] width 1533 height 660
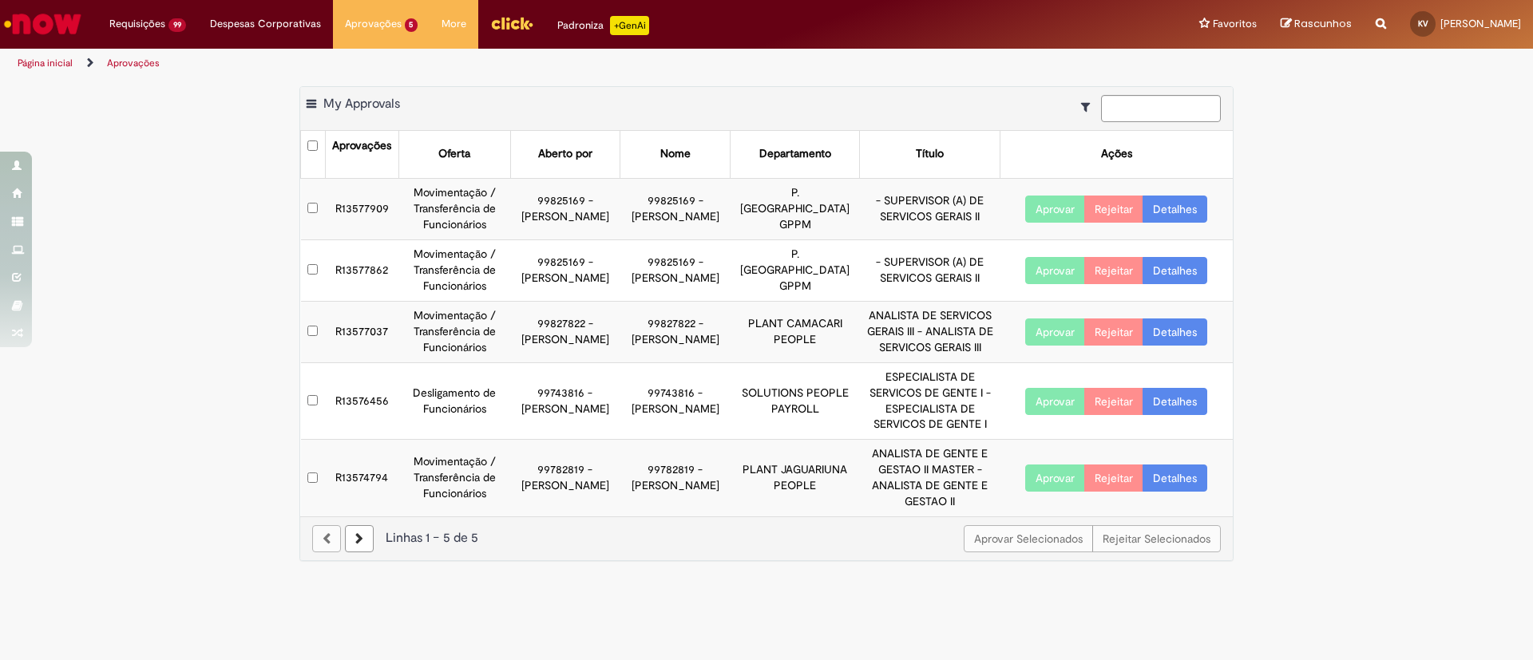
click at [1021, 209] on link "Detalhes" at bounding box center [1174, 209] width 65 height 27
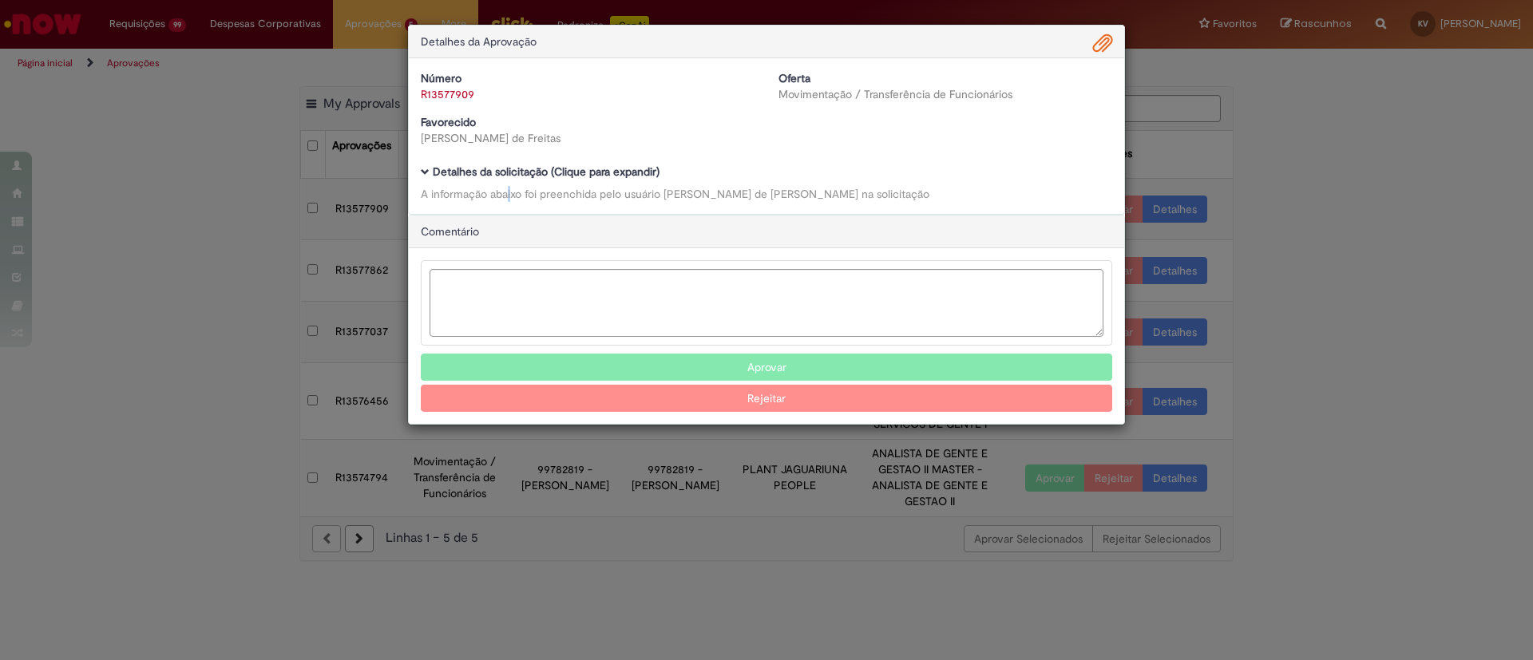
drag, startPoint x: 488, startPoint y: 184, endPoint x: 476, endPoint y: 174, distance: 15.3
click at [476, 174] on div "Detalhes da solicitação (Clique para expandir) A informação abaixo foi preenchi…" at bounding box center [766, 184] width 691 height 36
click at [476, 174] on b "Detalhes da solicitação (Clique para expandir)" at bounding box center [546, 171] width 227 height 14
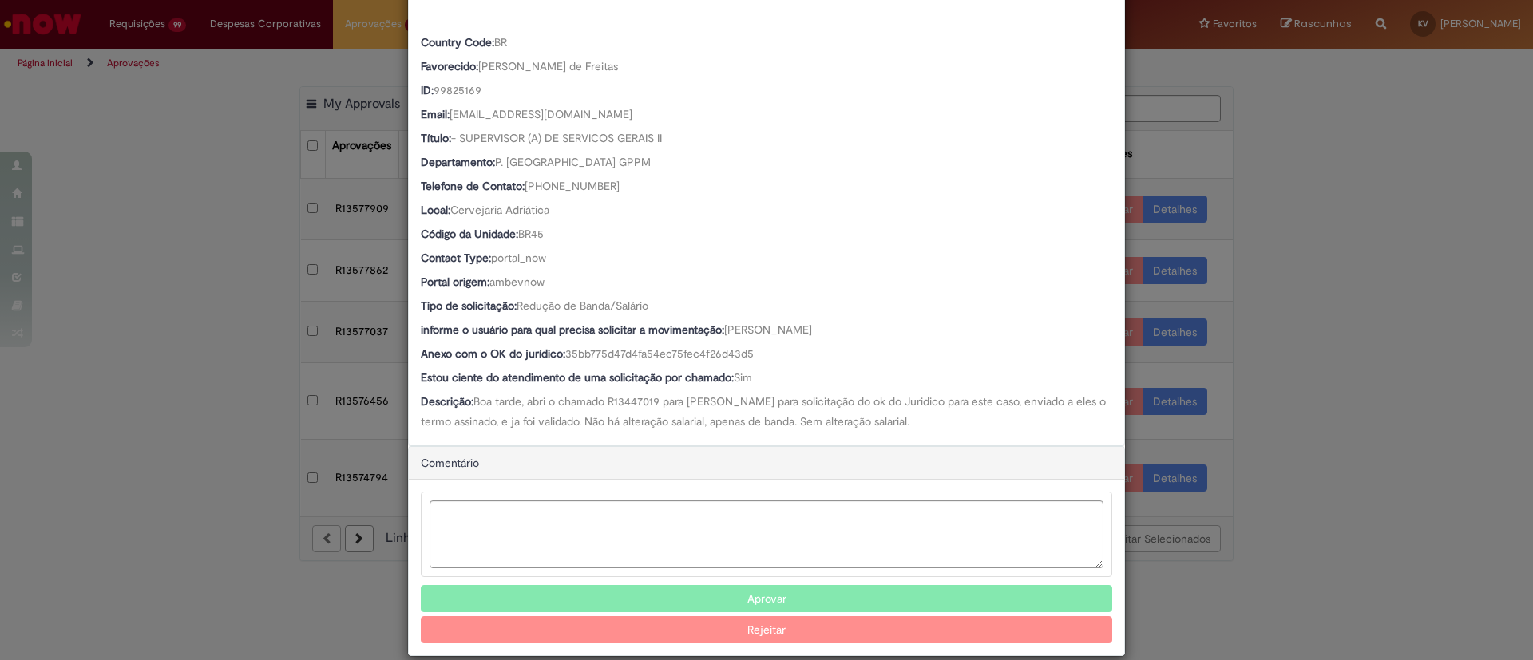
scroll to position [223, 0]
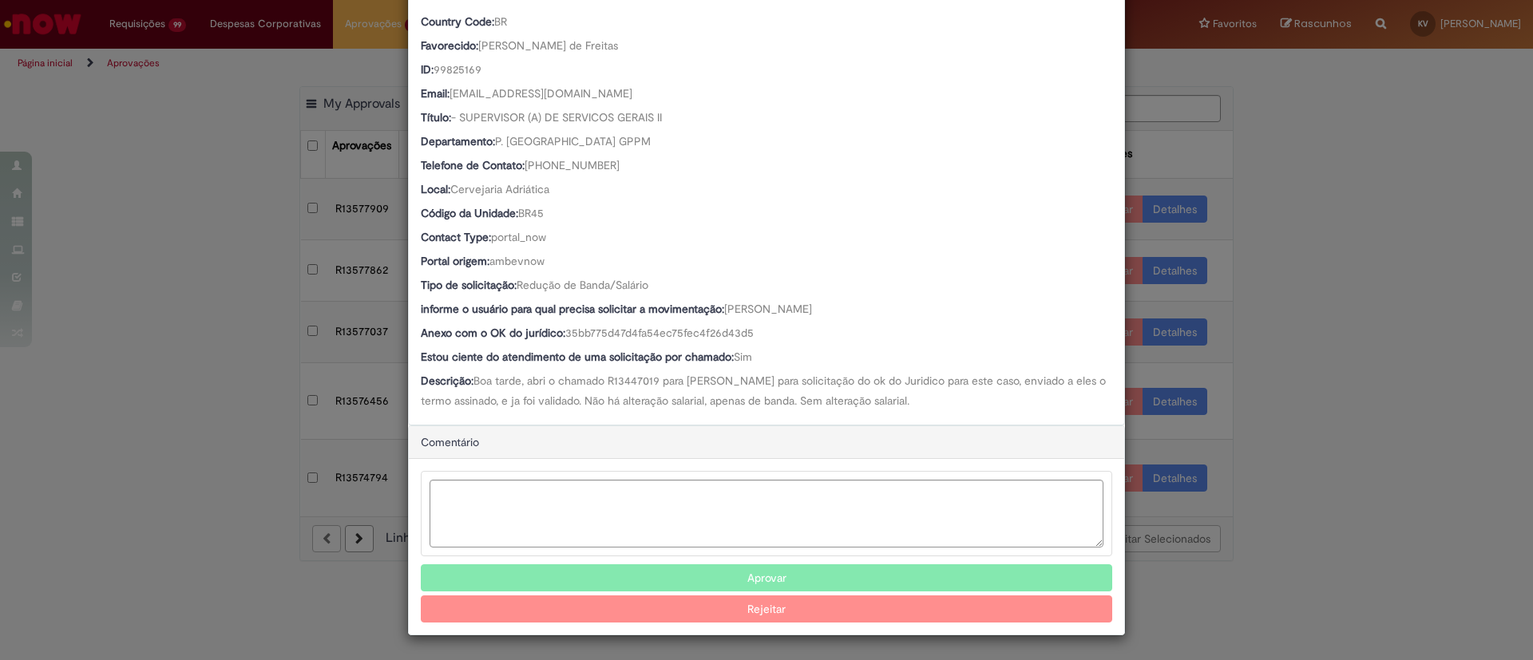
click at [780, 439] on button "Aprovar" at bounding box center [766, 577] width 691 height 27
click at [1021, 218] on div "Detalhes da Aprovação Número R13577909 Oferta Movimentação / Transferência de F…" at bounding box center [766, 330] width 1533 height 660
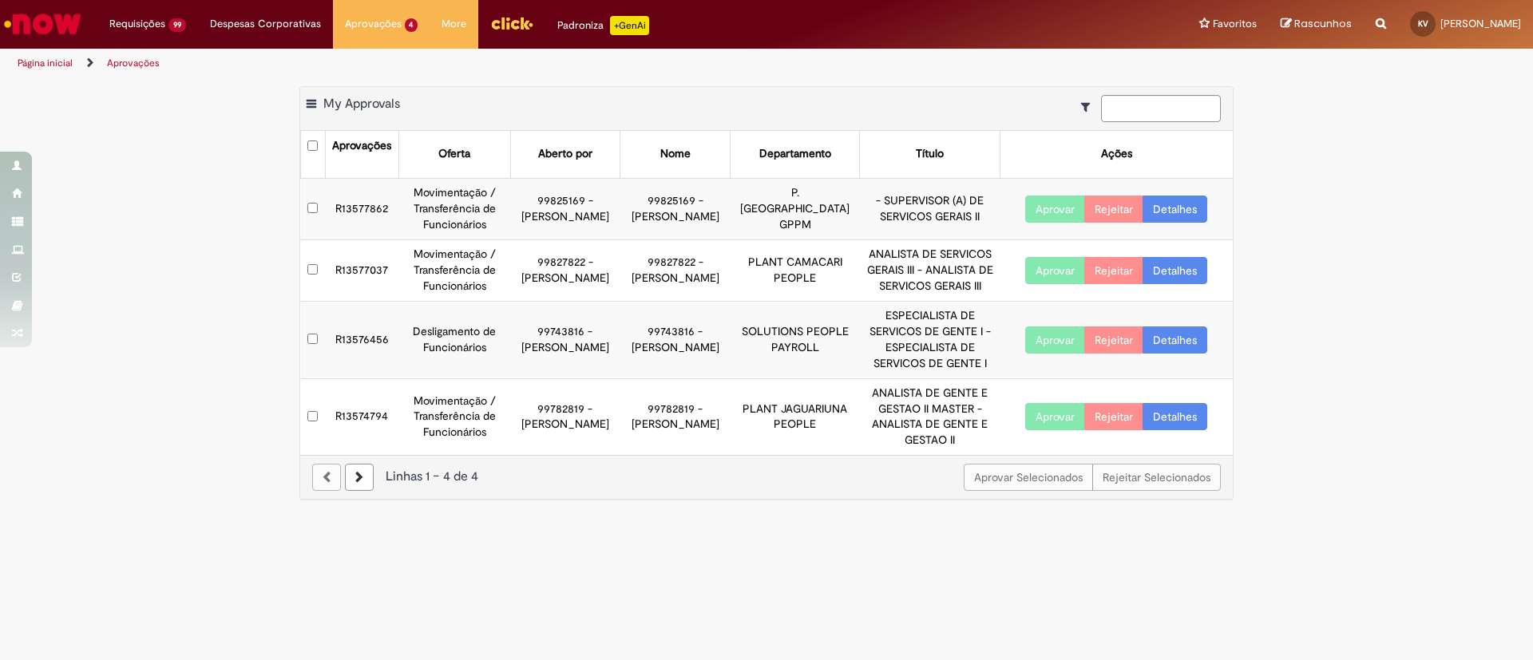
click at [1021, 209] on link "Detalhes" at bounding box center [1174, 209] width 65 height 27
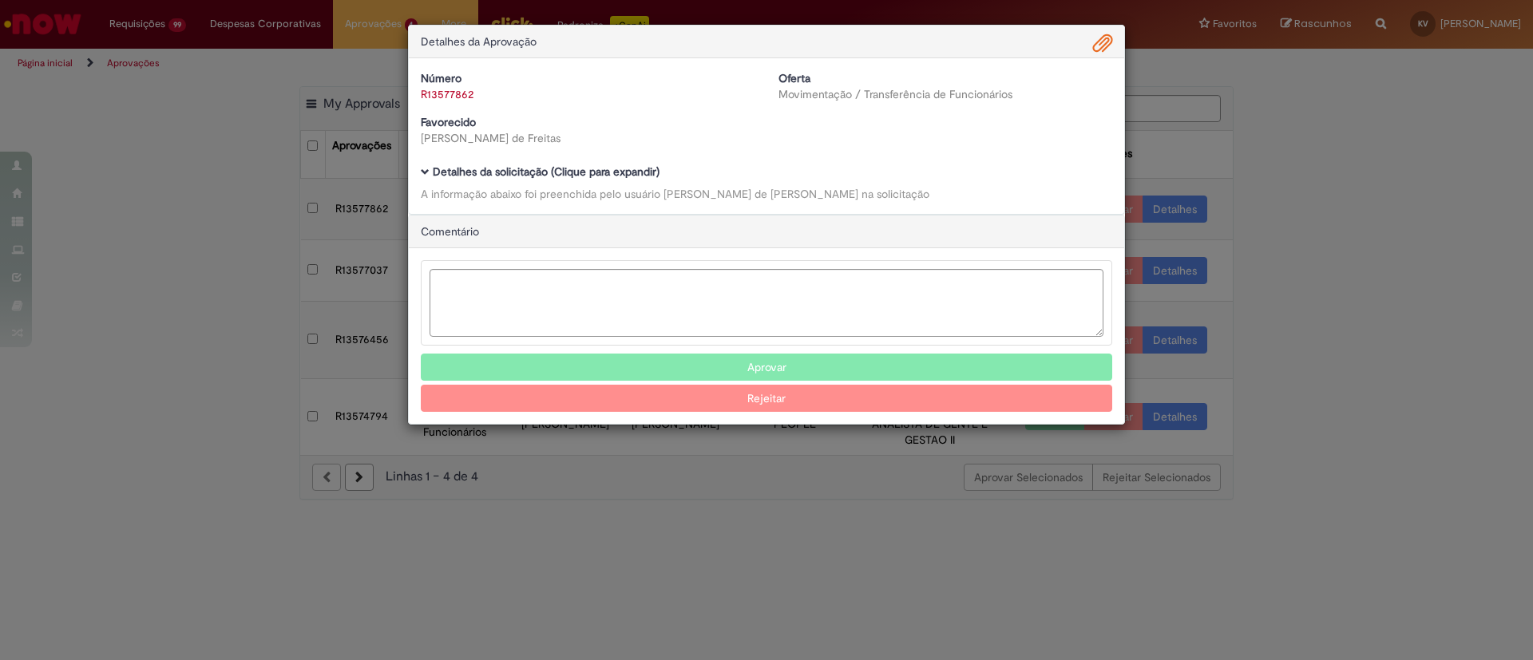
click at [497, 162] on div "Número R13577862 Oferta Movimentação / Transferência de Funcionários Favorecido…" at bounding box center [766, 136] width 715 height 156
click at [501, 172] on b "Detalhes da solicitação (Clique para expandir)" at bounding box center [546, 171] width 227 height 14
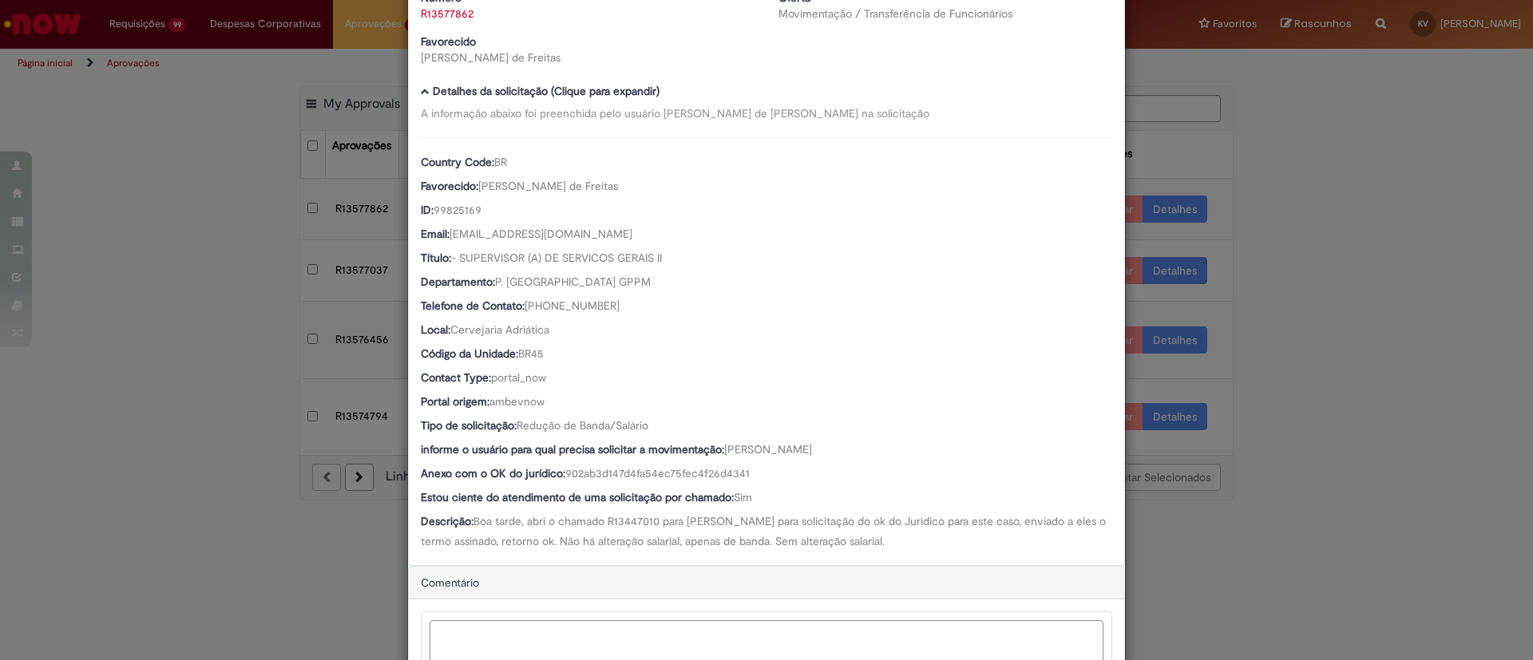
scroll to position [223, 0]
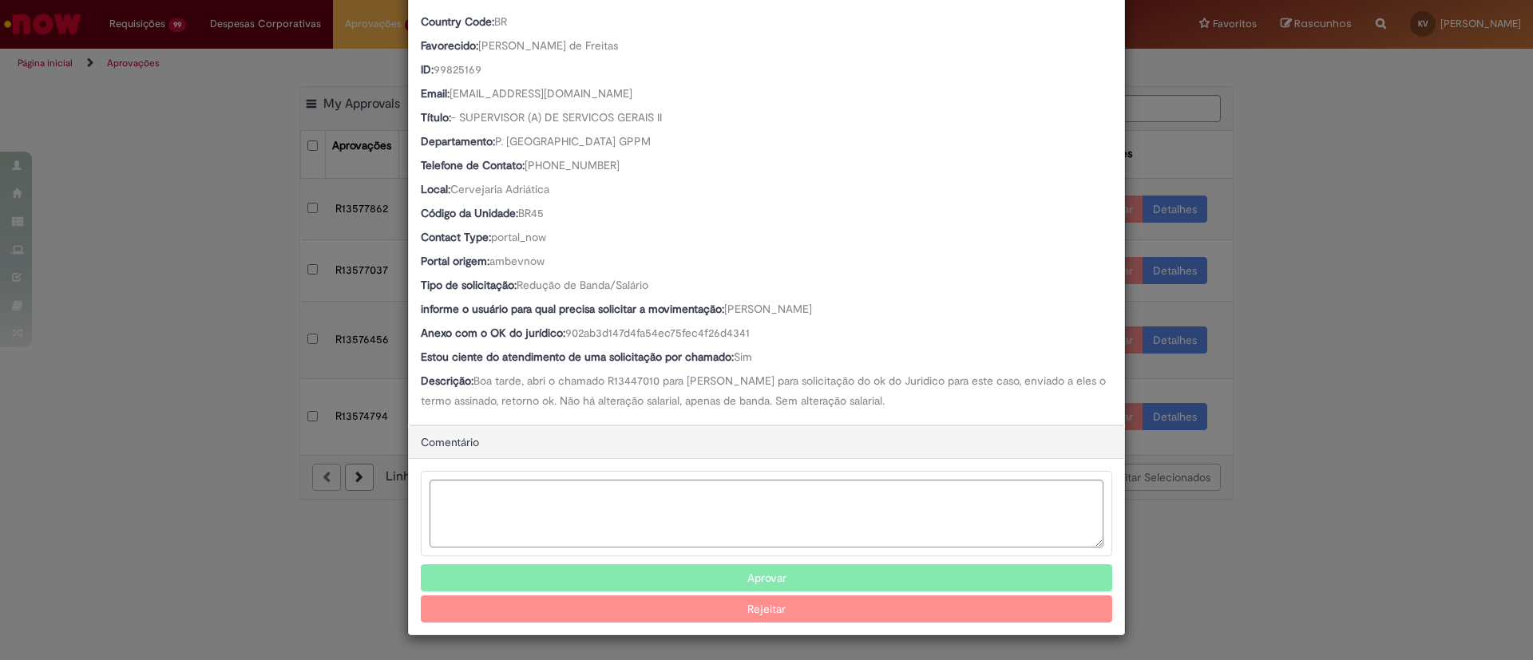
click at [754, 439] on button "Aprovar" at bounding box center [766, 577] width 691 height 27
click at [1021, 277] on div "Detalhes da Aprovação Número R13577862 Oferta Movimentação / Transferência de F…" at bounding box center [766, 330] width 1533 height 660
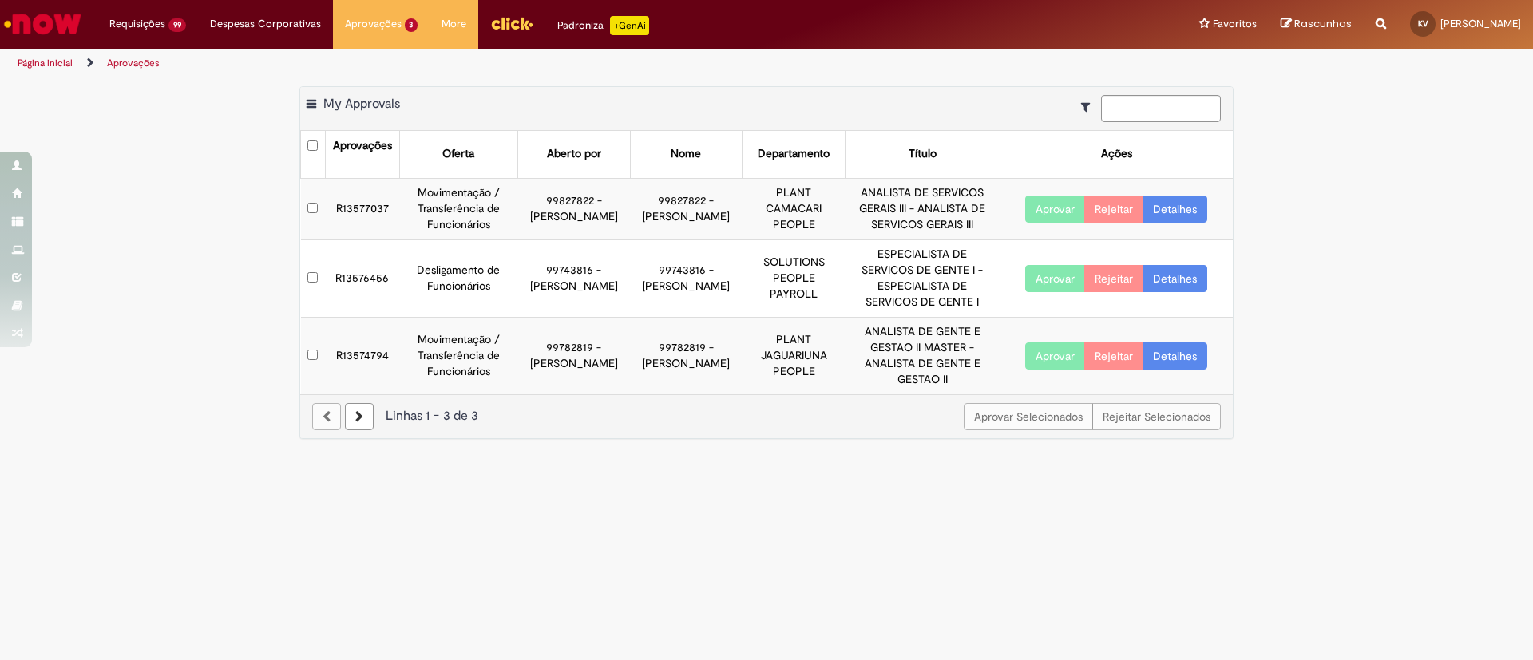
click at [1021, 208] on link "Detalhes" at bounding box center [1174, 209] width 65 height 27
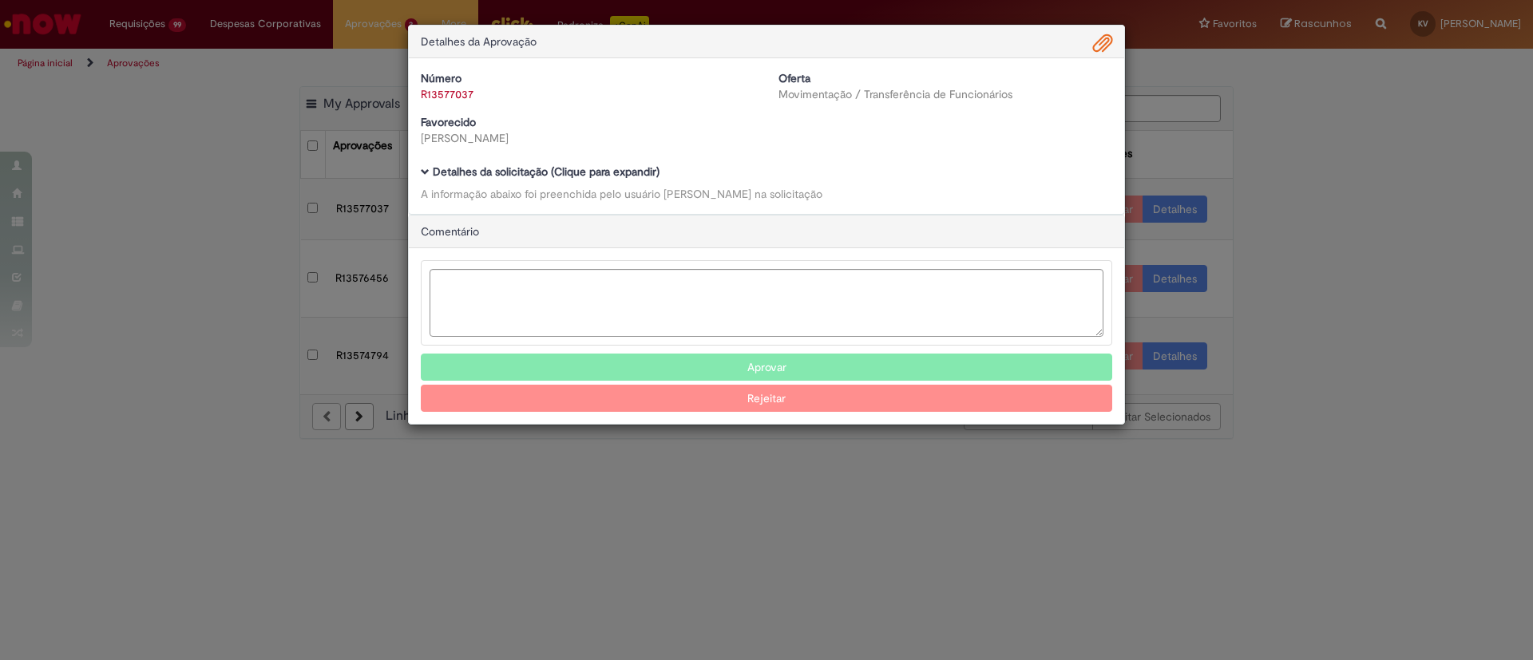
click at [566, 165] on b "Detalhes da solicitação (Clique para expandir)" at bounding box center [546, 171] width 227 height 14
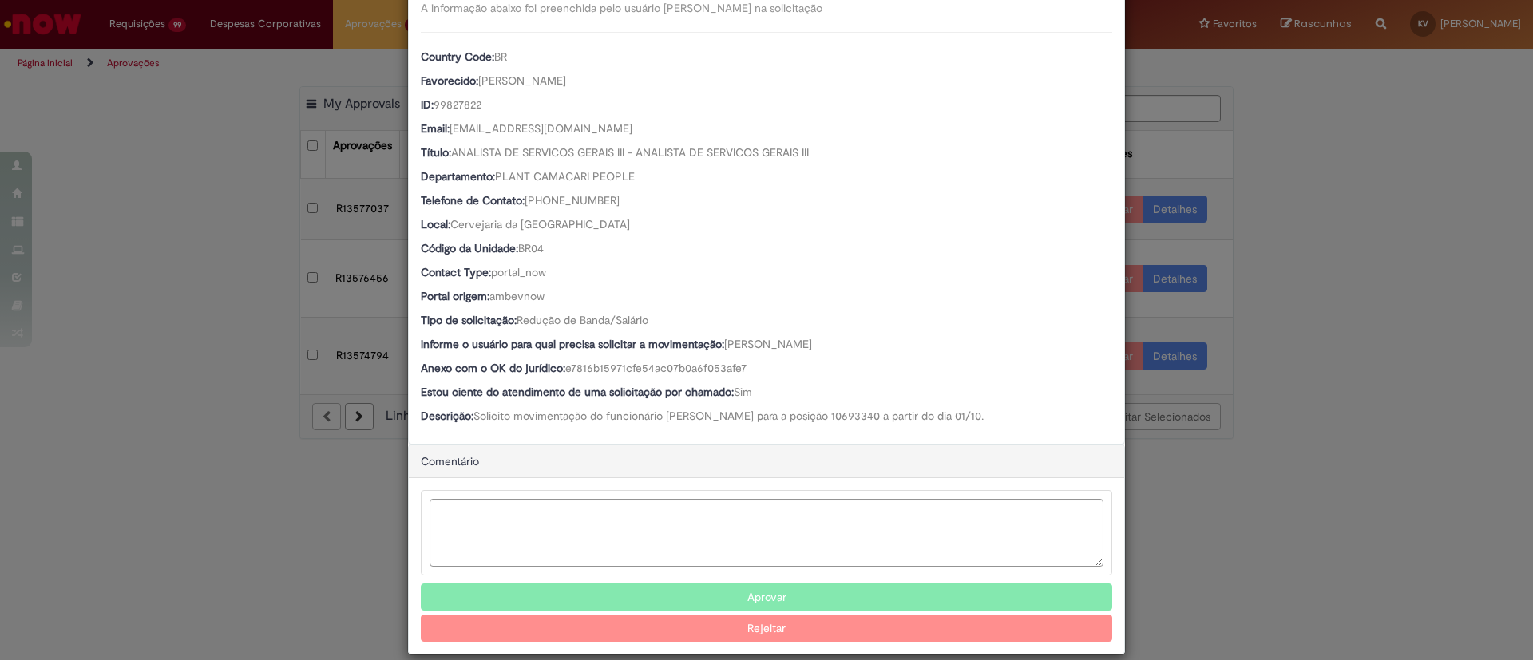
scroll to position [207, 0]
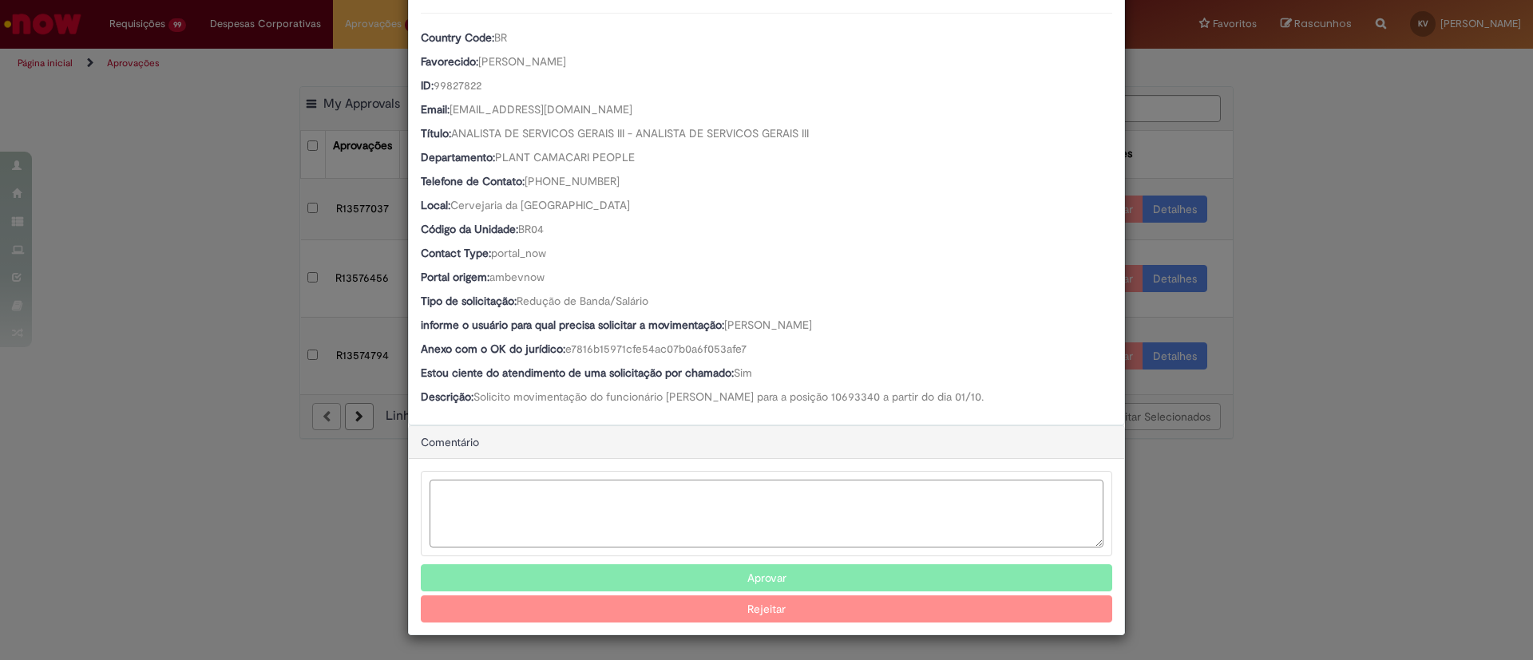
click at [555, 439] on textarea "Ambev Approval Modal" at bounding box center [766, 514] width 674 height 68
type textarea "**********"
click at [531, 439] on button "Rejeitar" at bounding box center [766, 608] width 691 height 27
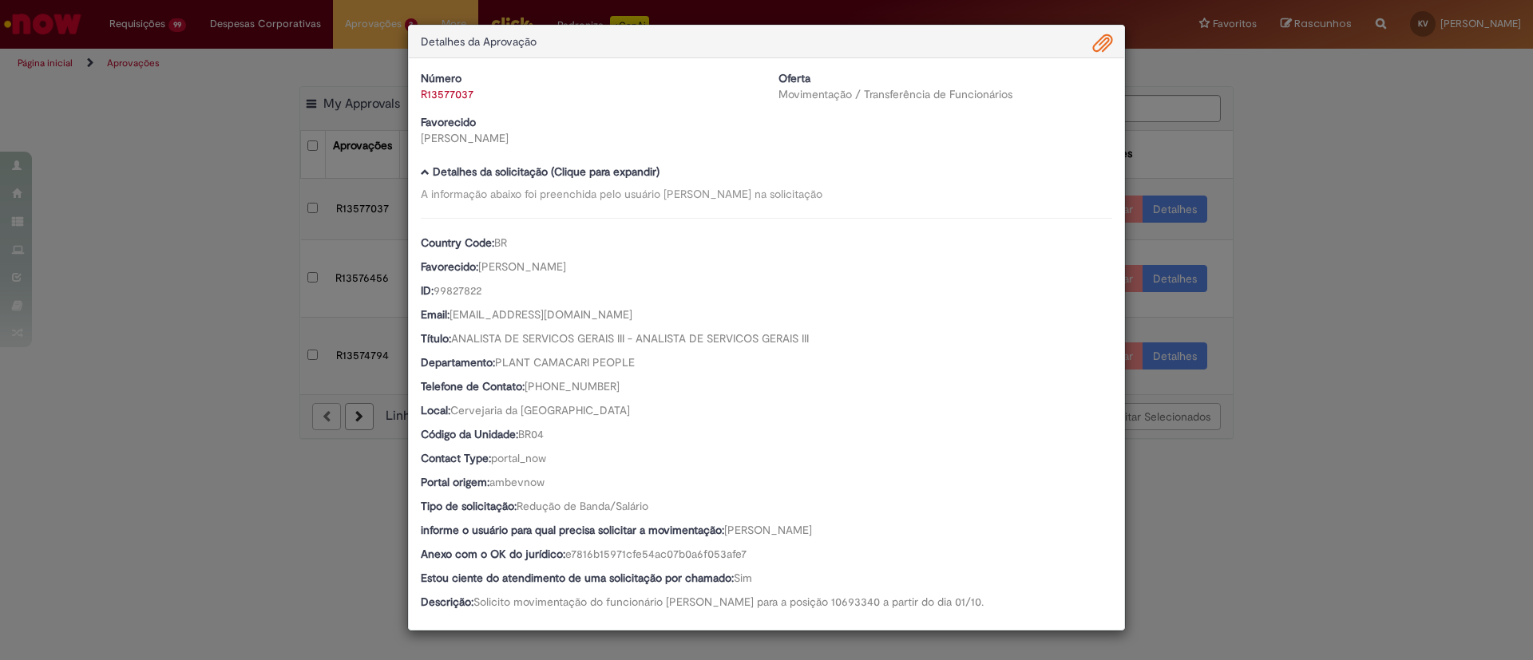
scroll to position [0, 0]
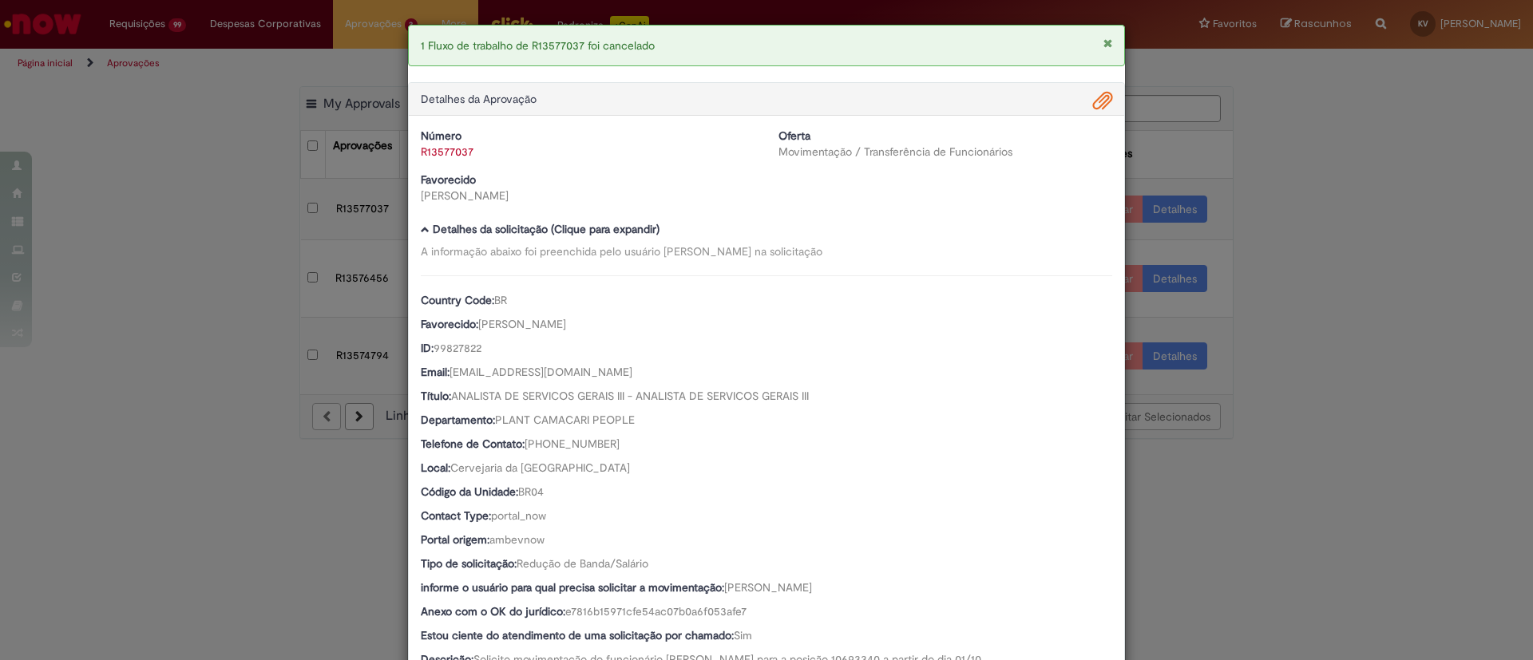
click at [1021, 216] on div "1 Fluxo de trabalho de R13577037 foi cancelado Detalhes da Aprovação Número R13…" at bounding box center [766, 330] width 1533 height 660
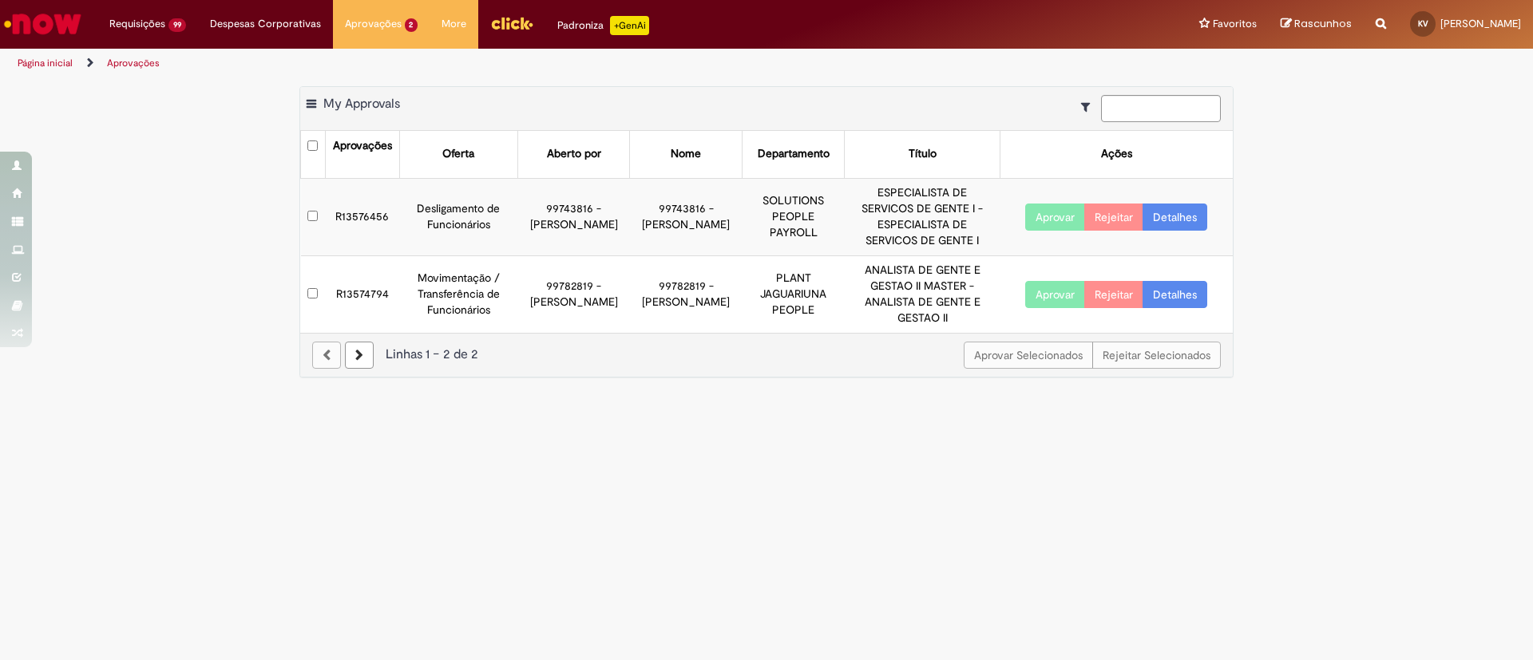
click at [1021, 208] on link "Detalhes" at bounding box center [1174, 217] width 65 height 27
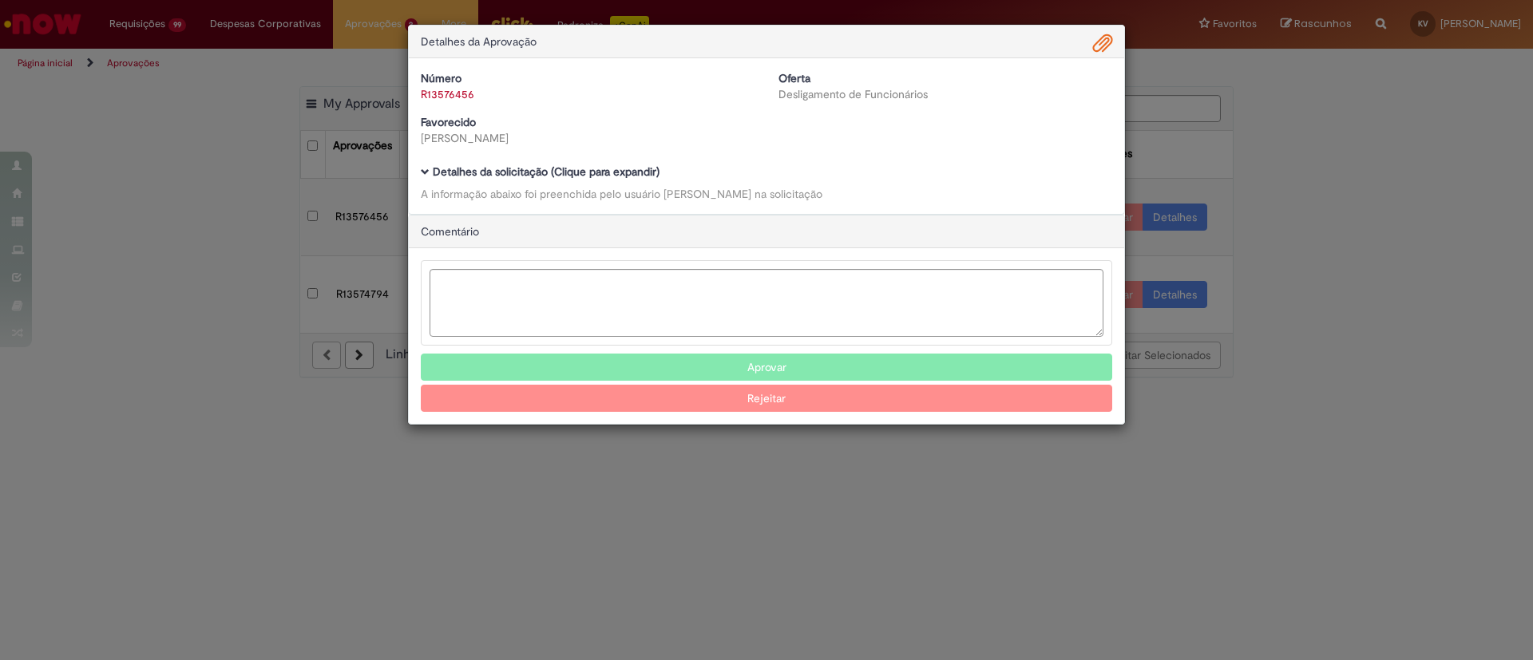
click at [486, 168] on b "Detalhes da solicitação (Clique para expandir)" at bounding box center [546, 171] width 227 height 14
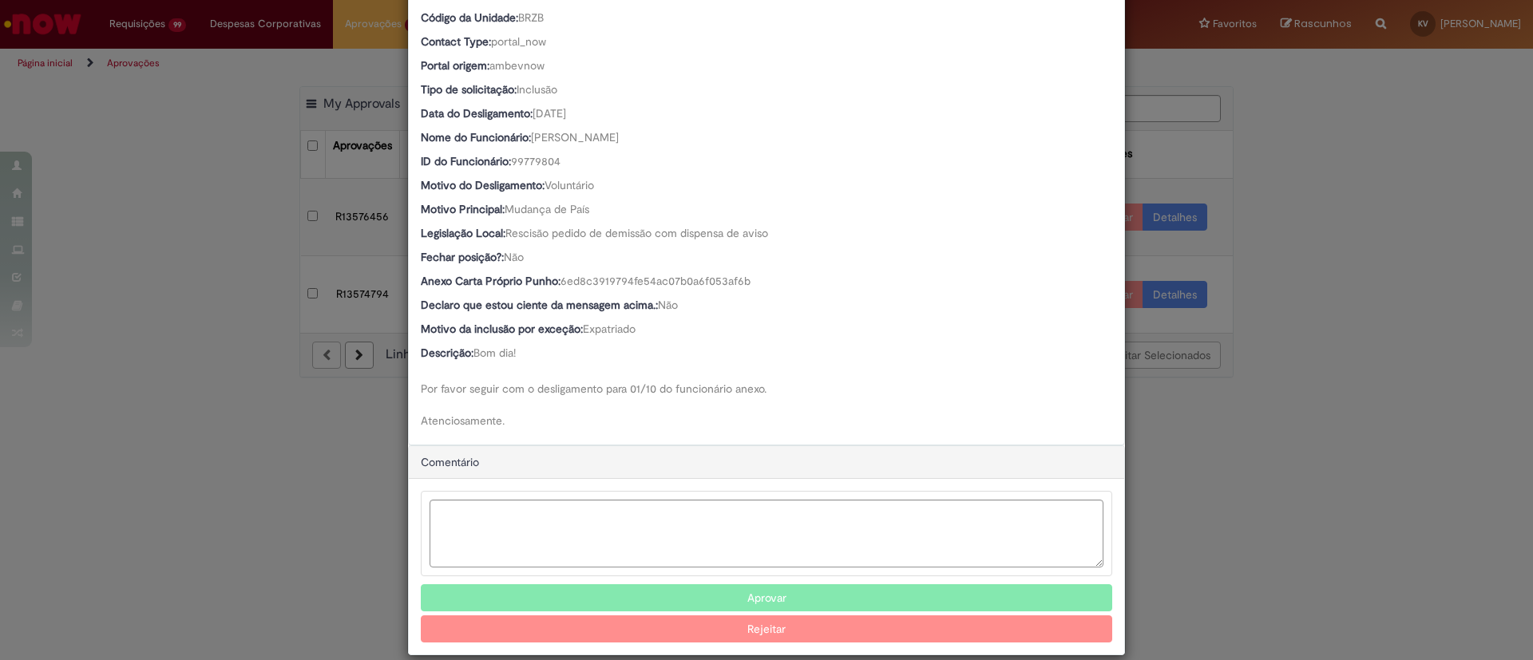
scroll to position [438, 0]
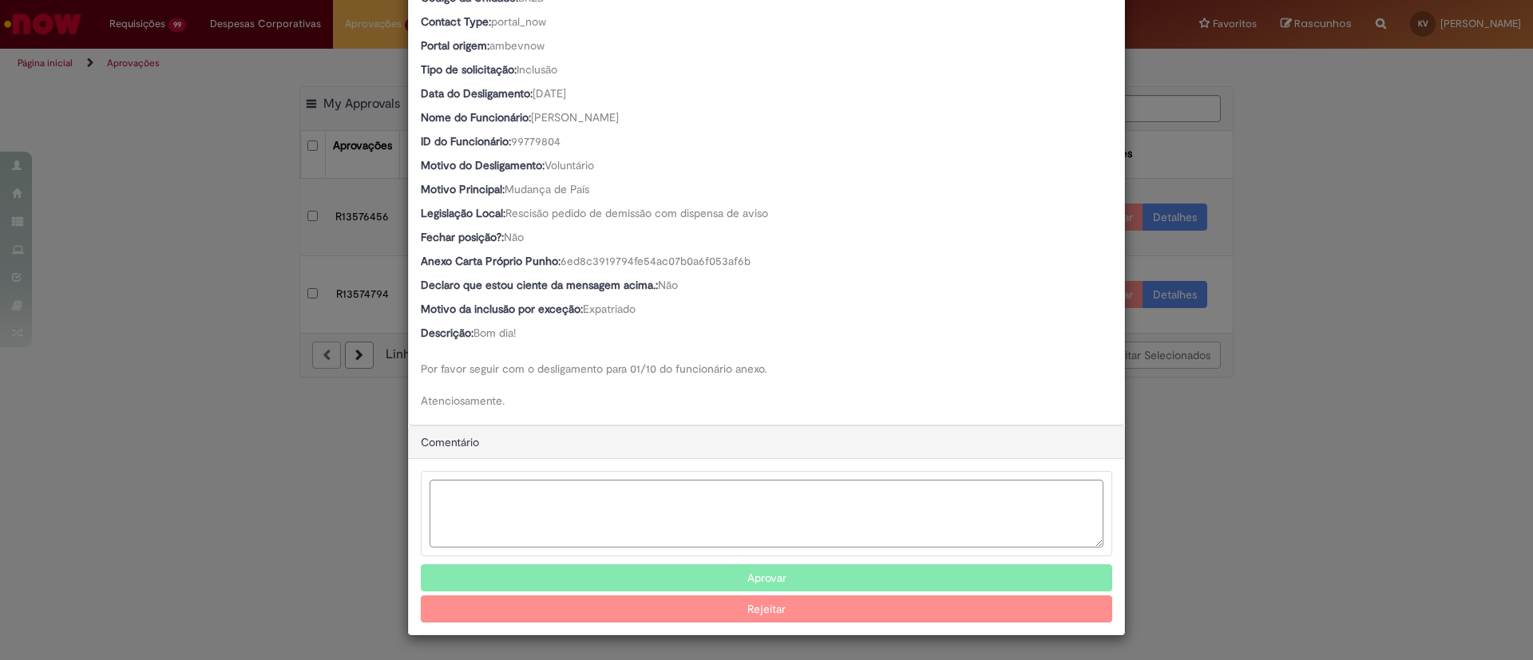
click at [1021, 439] on div "Detalhes da Aprovação Número R13576456 Oferta Desligamento de Funcionários Favo…" at bounding box center [766, 330] width 1533 height 660
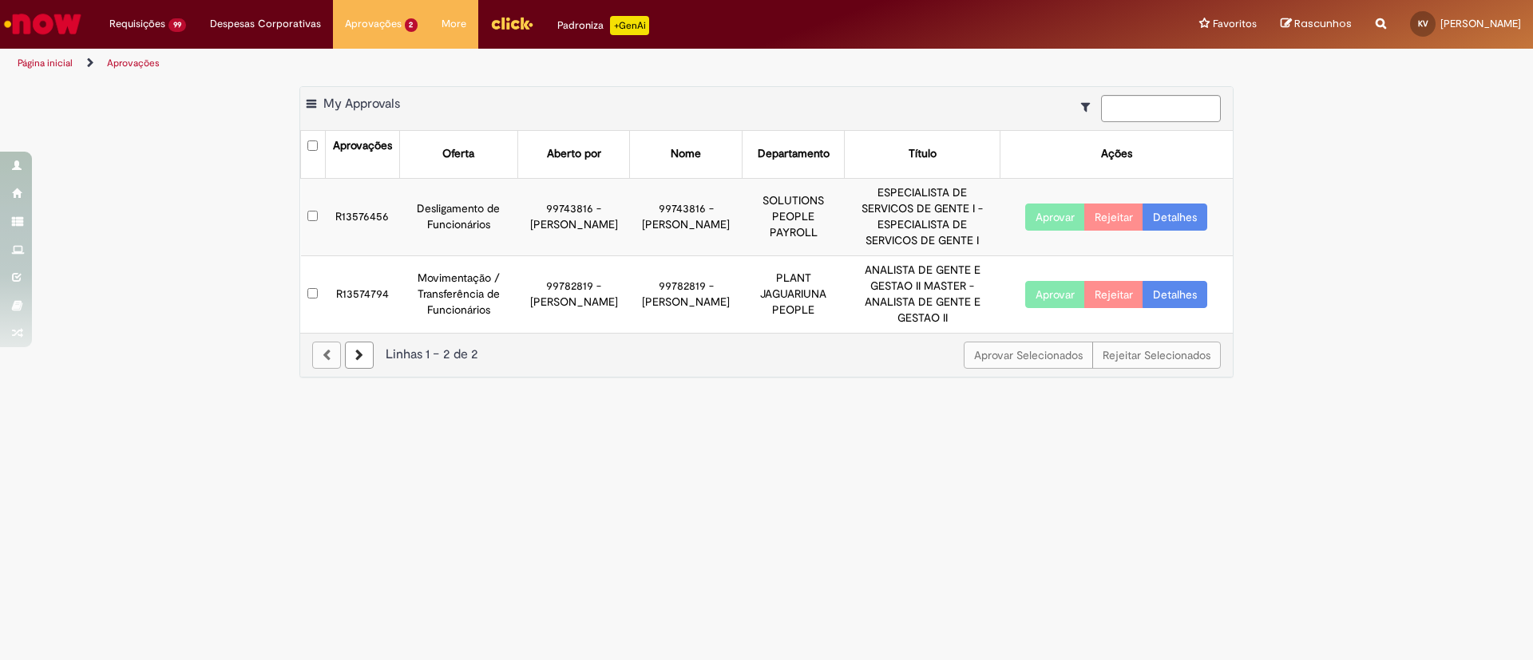
scroll to position [437, 0]
click at [1021, 281] on link "Detalhes" at bounding box center [1174, 294] width 65 height 27
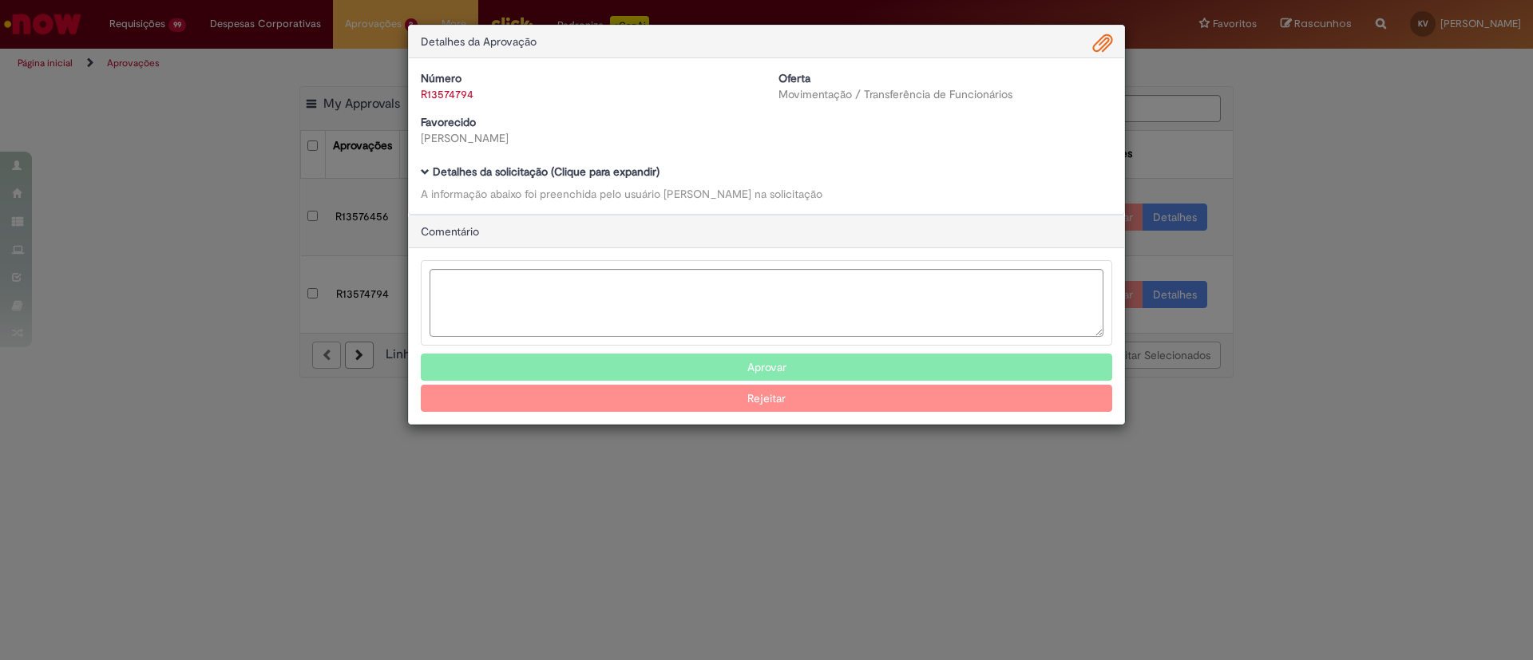
click at [512, 177] on div "Detalhes da solicitação (Clique para expandir) A informação abaixo foi preenchi…" at bounding box center [766, 184] width 691 height 36
click at [509, 174] on b "Detalhes da solicitação (Clique para expandir)" at bounding box center [546, 171] width 227 height 14
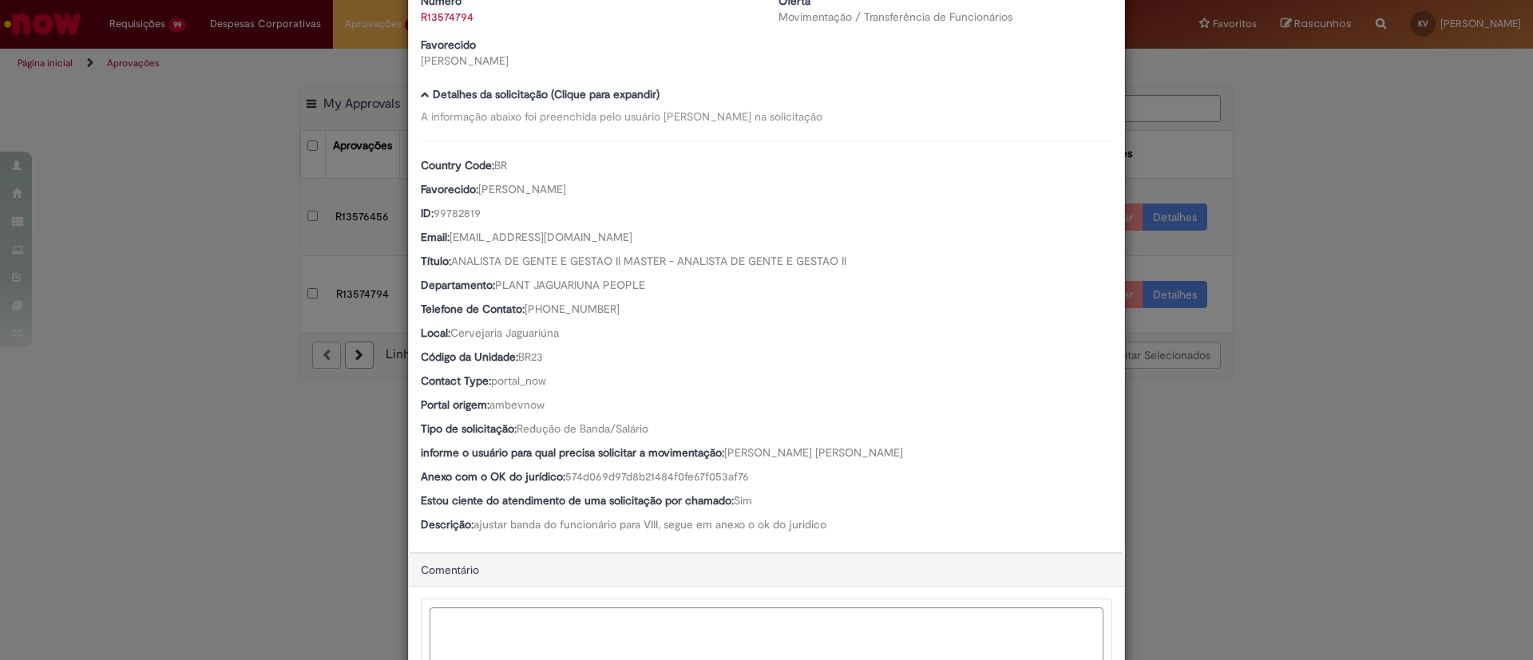
scroll to position [207, 0]
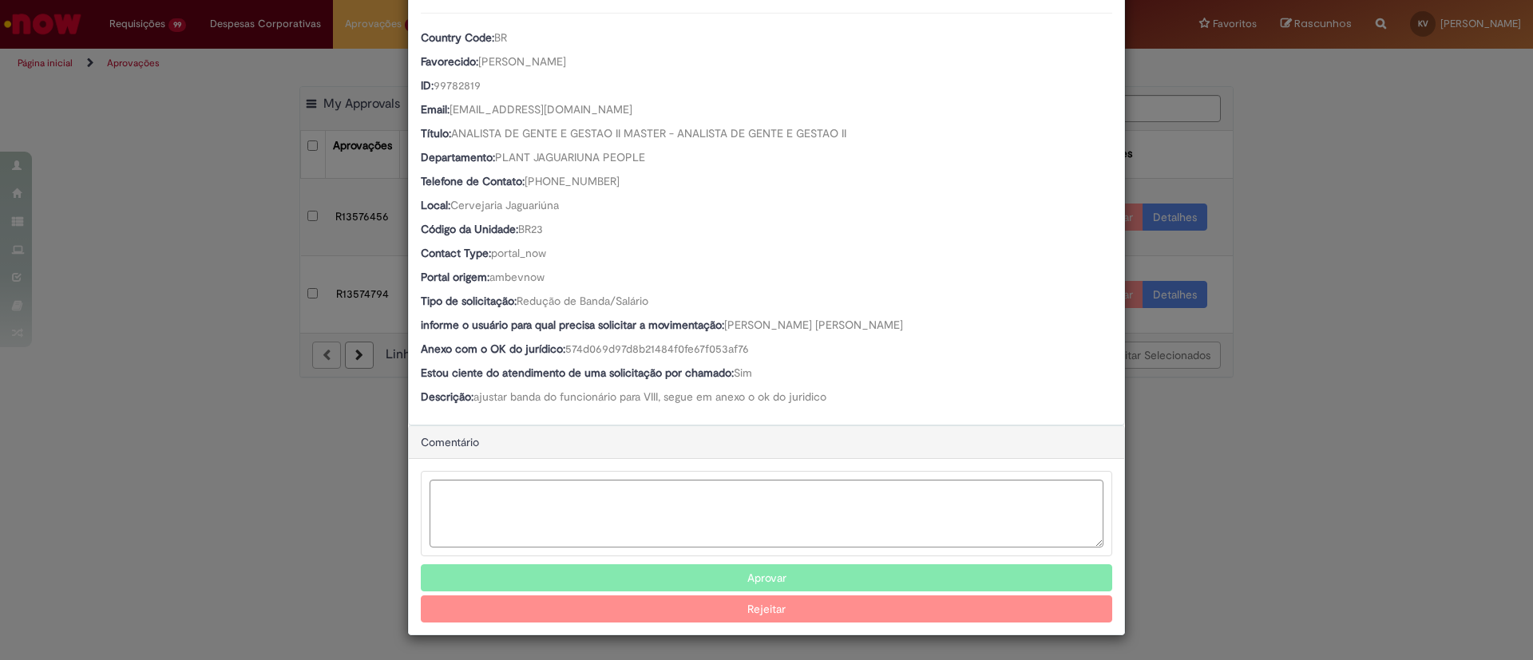
click at [671, 439] on button "Aprovar" at bounding box center [766, 577] width 691 height 27
click at [1021, 204] on div "Detalhes da Aprovação Número R13574794 Oferta Movimentação / Transferência de F…" at bounding box center [766, 330] width 1533 height 660
